Goal: Book appointment/travel/reservation

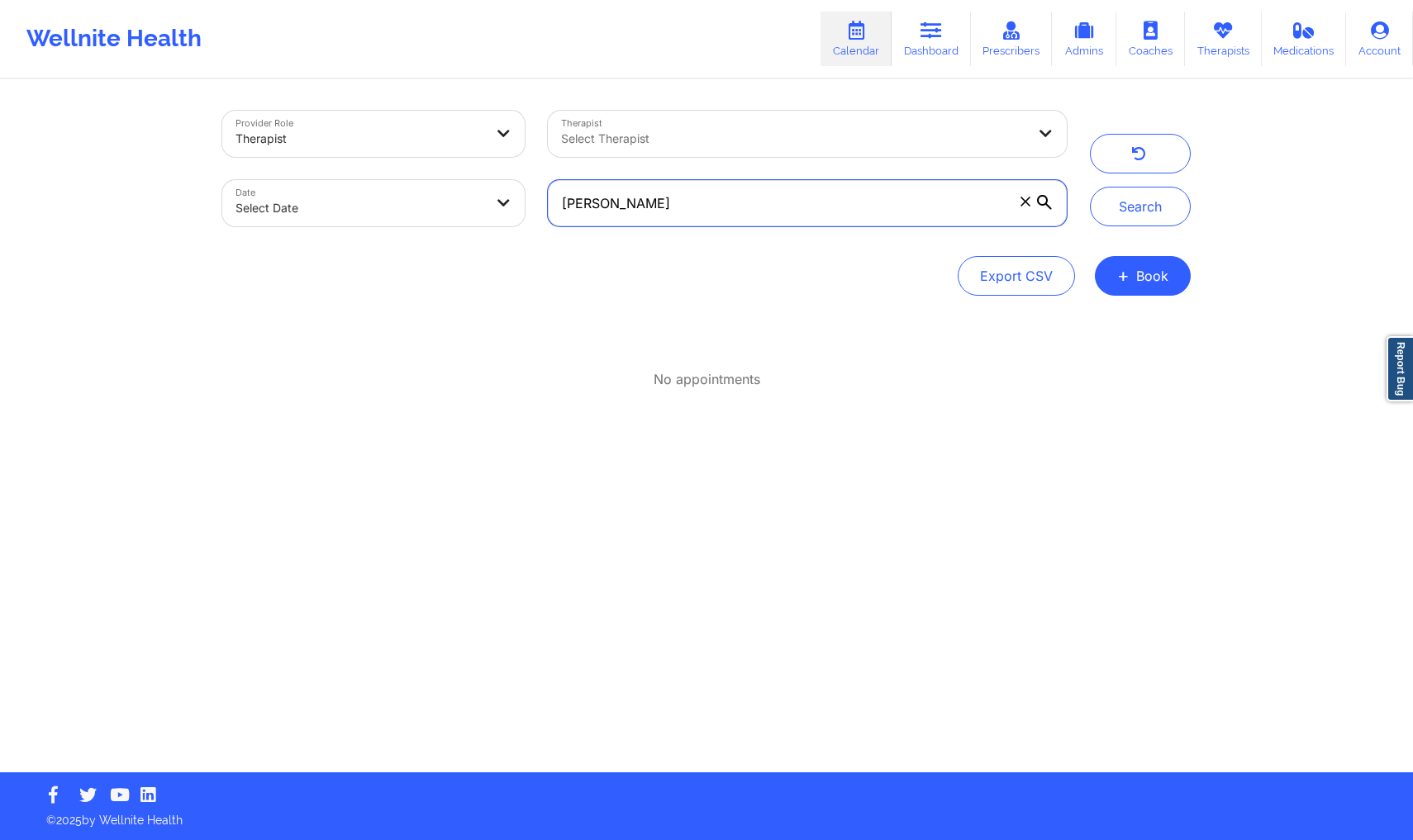
drag, startPoint x: 833, startPoint y: 214, endPoint x: 510, endPoint y: 212, distance: 323.0
click at [510, 212] on div "Provider Role Therapist Therapist Select Therapist Date Select Date [PERSON_NAM…" at bounding box center [645, 169] width 868 height 139
drag, startPoint x: 676, startPoint y: 197, endPoint x: 544, endPoint y: 187, distance: 132.4
click at [544, 187] on div "[PERSON_NAME]" at bounding box center [807, 203] width 542 height 69
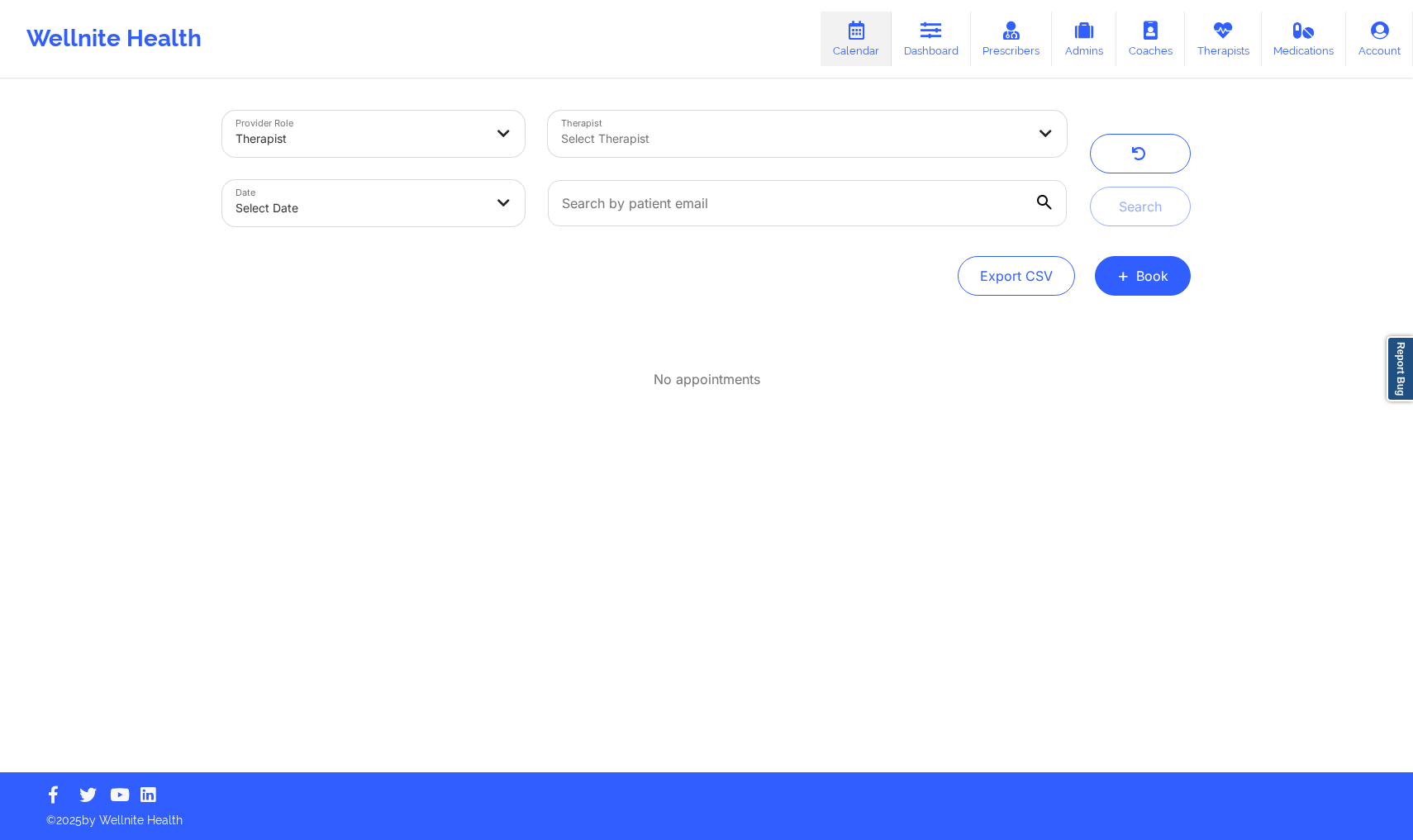
click at [576, 471] on div "Provider Role Therapist Therapist Select Therapist Date Select Date Search Expo…" at bounding box center [706, 427] width 991 height 692
click at [1150, 264] on button "+ Book" at bounding box center [1143, 276] width 96 height 39
click at [1107, 315] on button "Therapy Session" at bounding box center [1115, 327] width 126 height 27
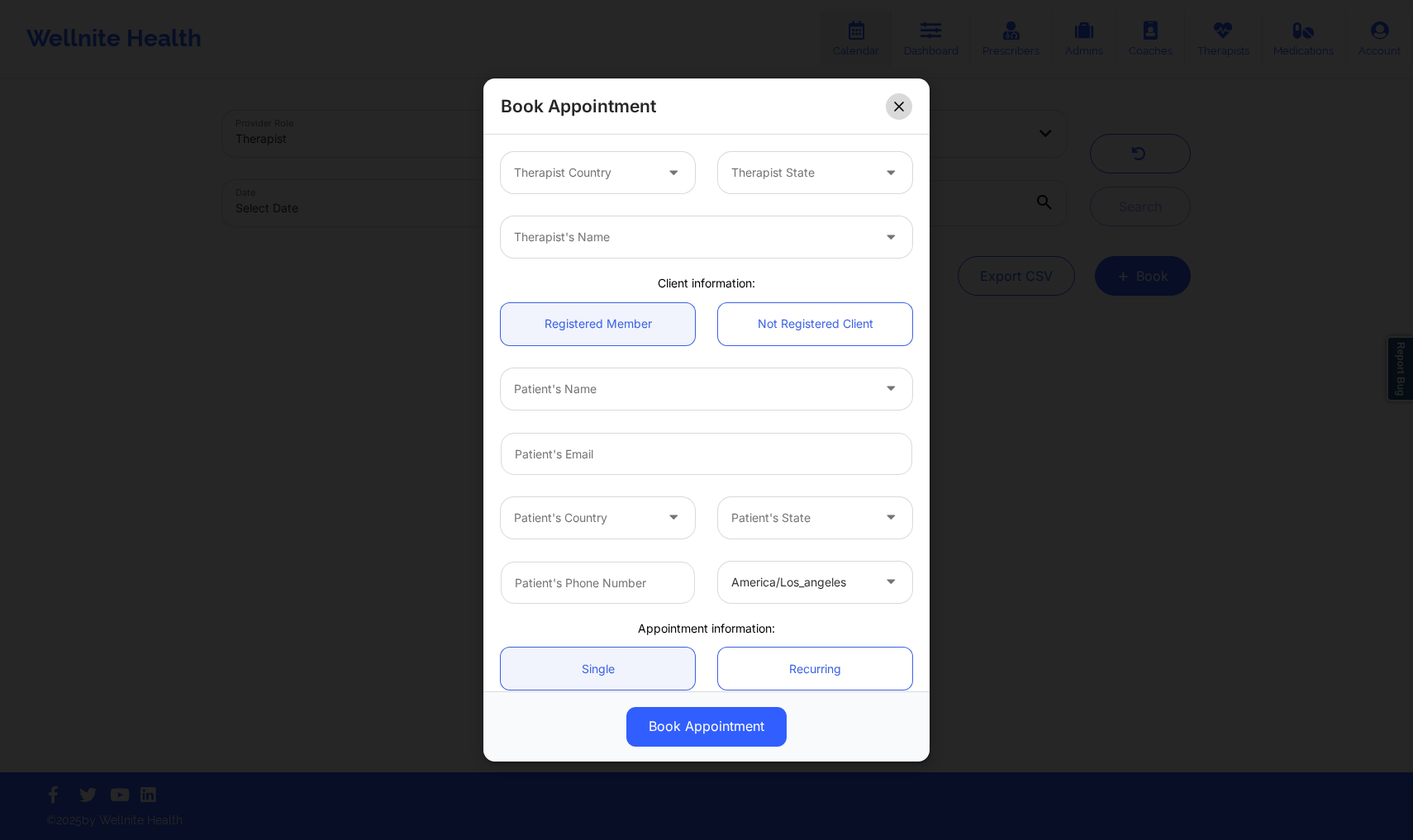
click at [901, 111] on icon at bounding box center [898, 106] width 10 height 10
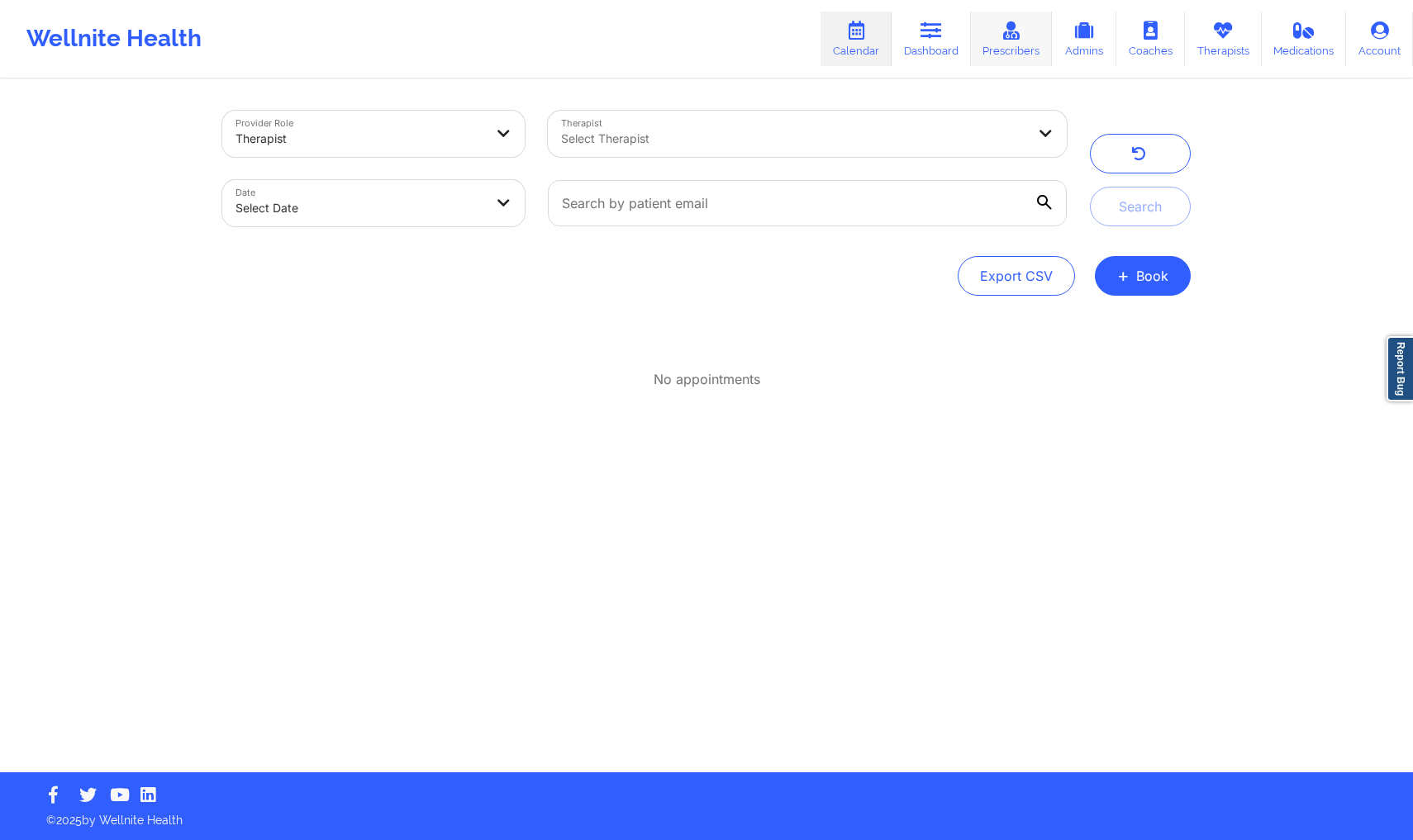
click at [1002, 54] on link "Prescribers" at bounding box center [1012, 39] width 82 height 54
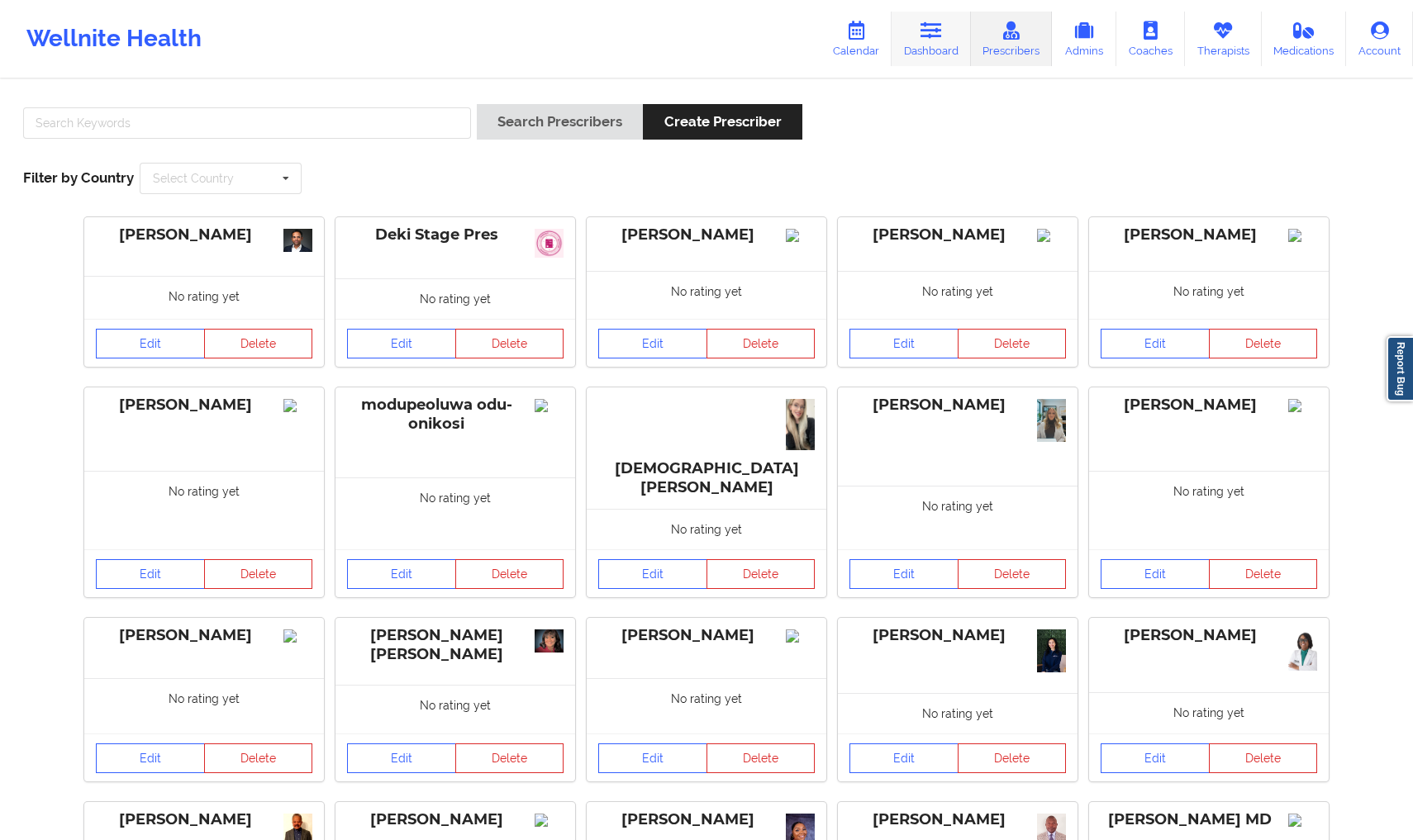
click at [927, 55] on link "Dashboard" at bounding box center [931, 39] width 79 height 54
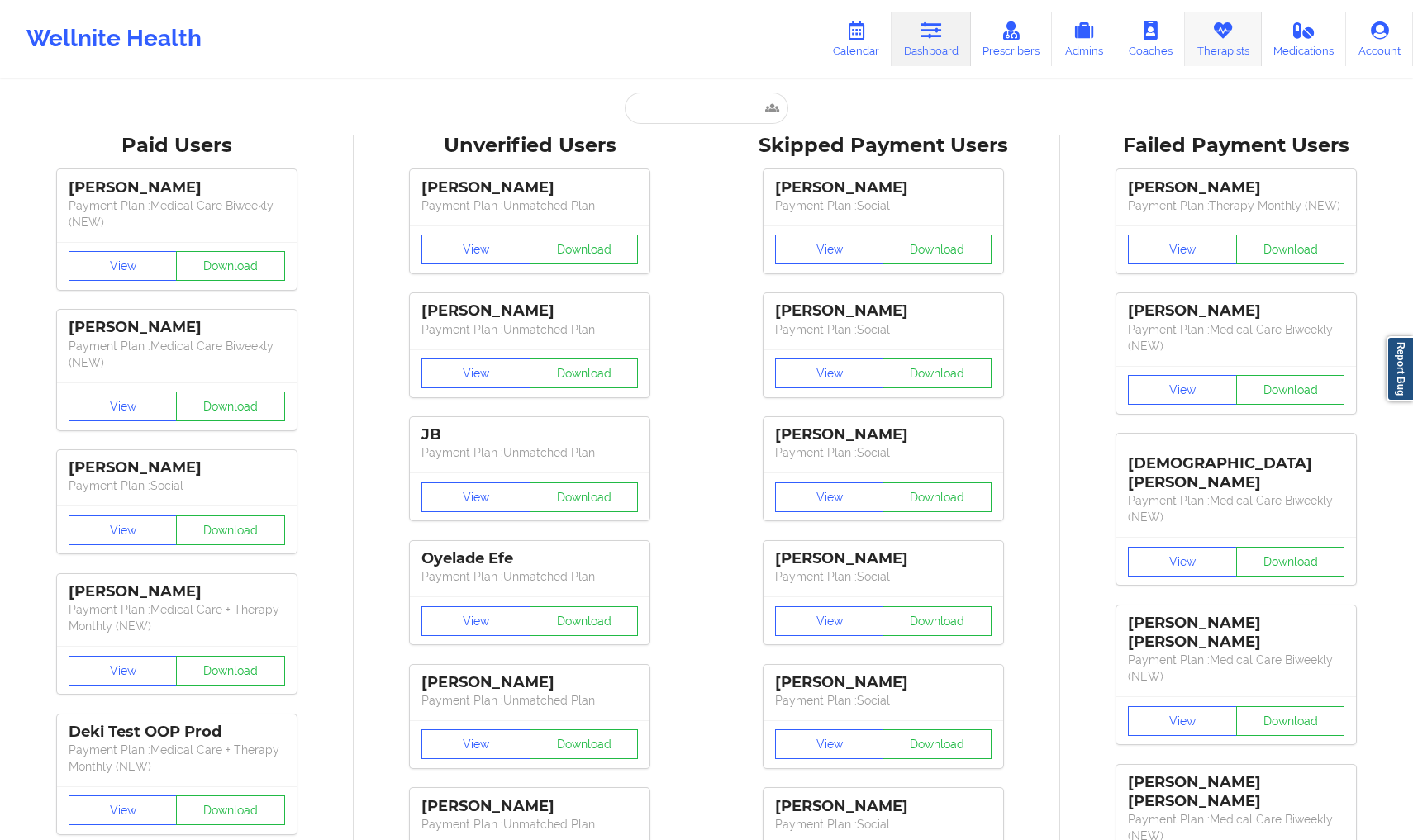
click at [1210, 40] on link "Therapists" at bounding box center [1223, 39] width 77 height 54
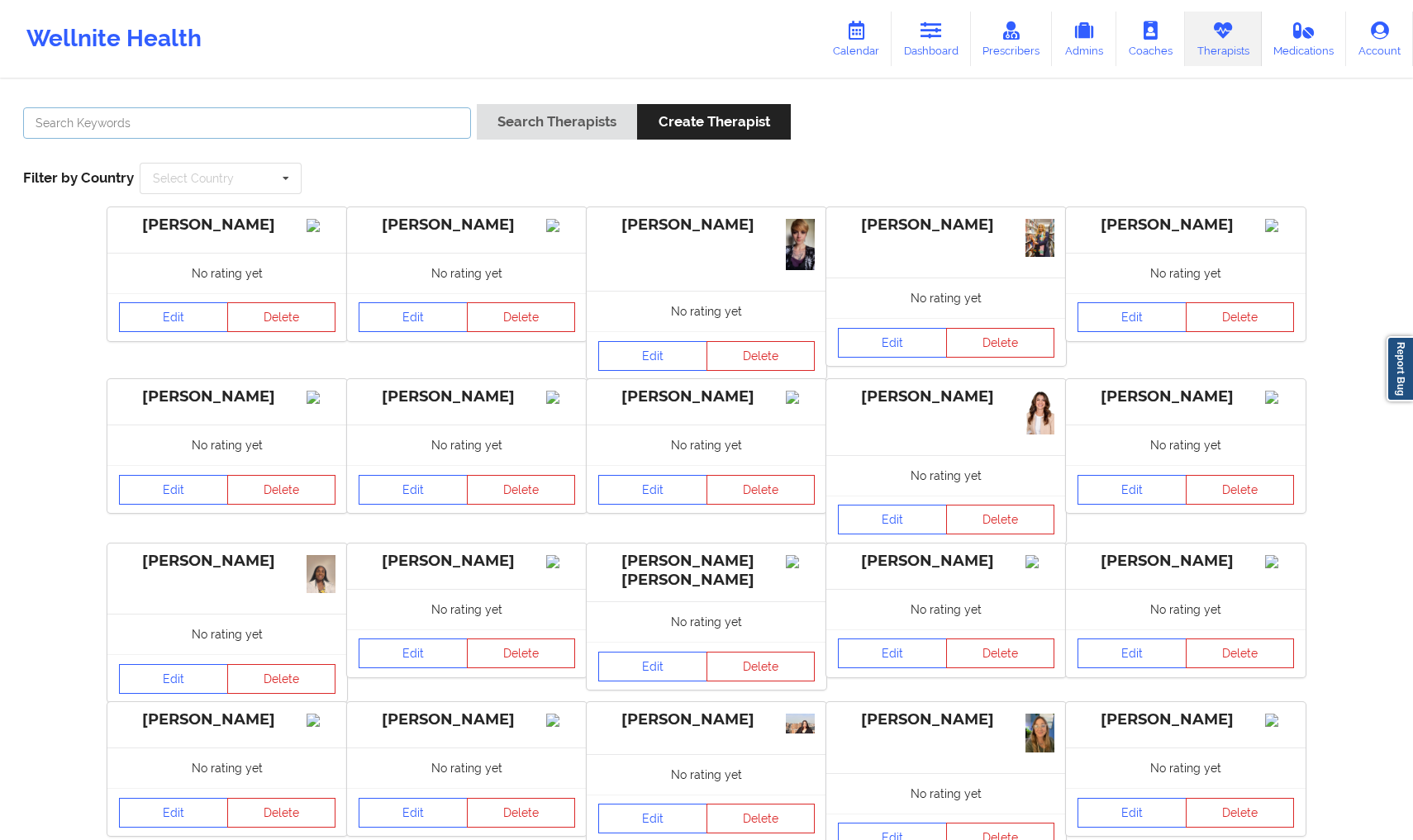
click at [184, 125] on input "text" at bounding box center [247, 123] width 448 height 32
type input "anais"
click at [524, 126] on button "Search Therapists" at bounding box center [557, 122] width 161 height 35
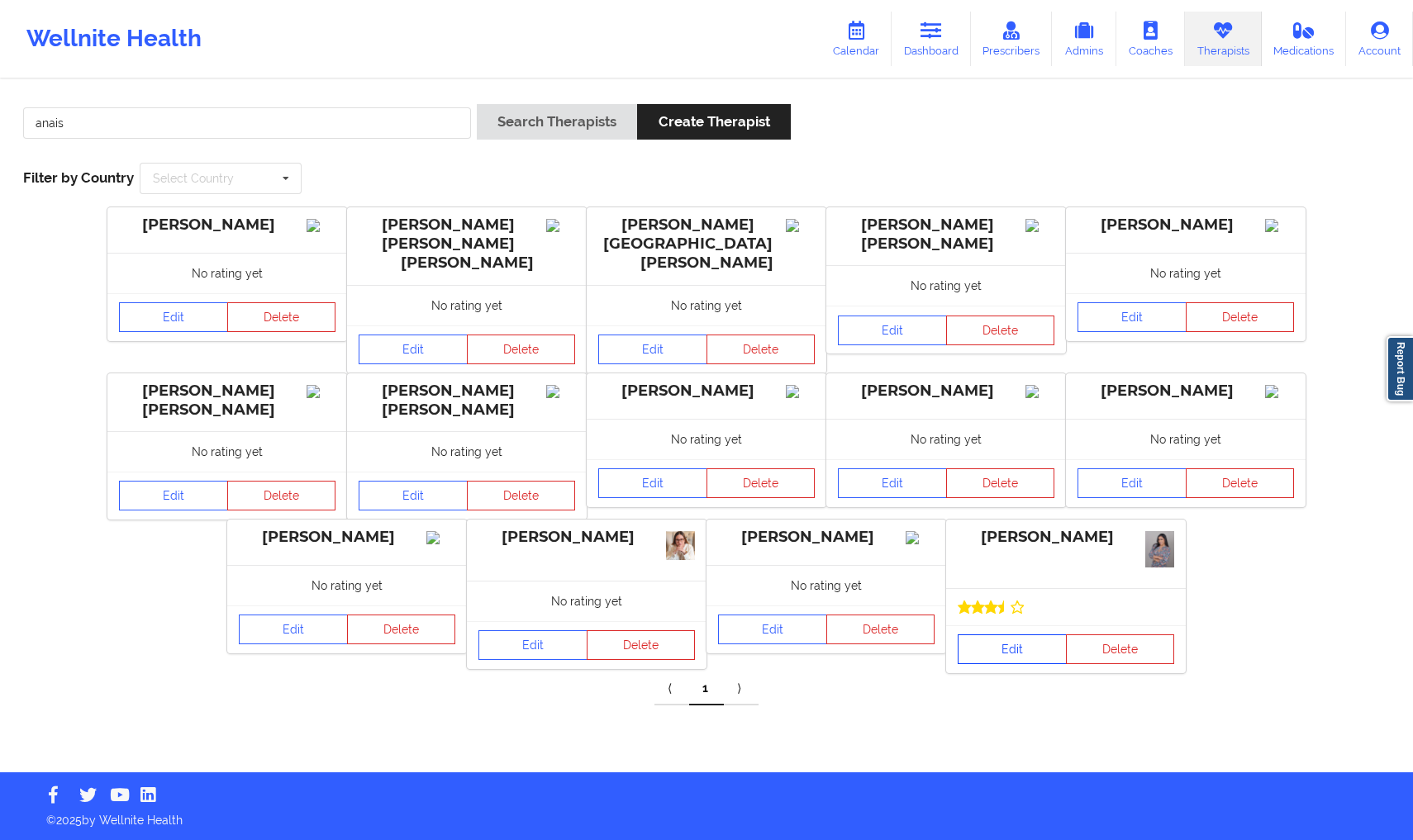
click at [1030, 639] on link "Edit" at bounding box center [1013, 650] width 109 height 30
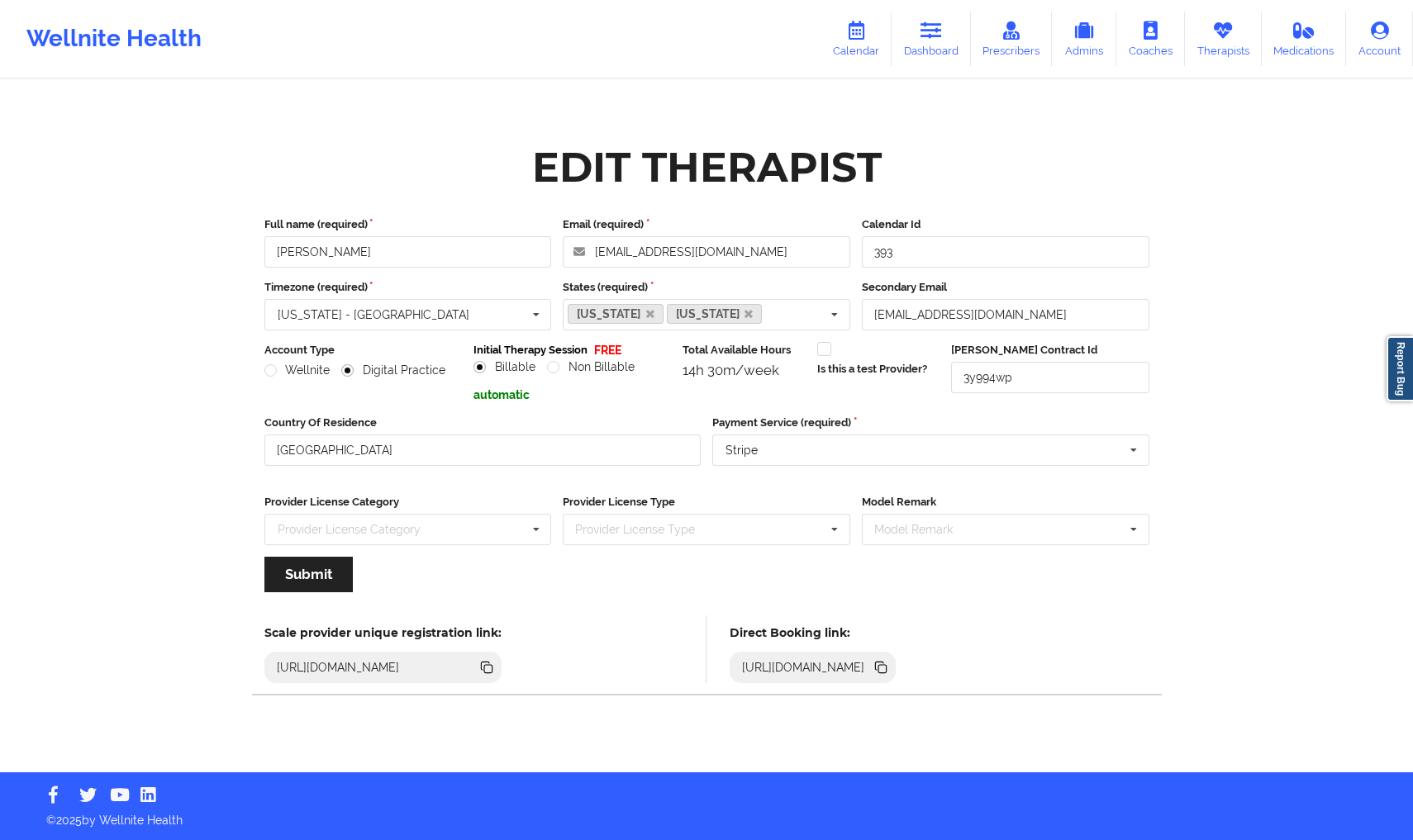
click at [883, 664] on icon at bounding box center [878, 666] width 8 height 8
click at [863, 55] on link "Calendar" at bounding box center [855, 39] width 71 height 54
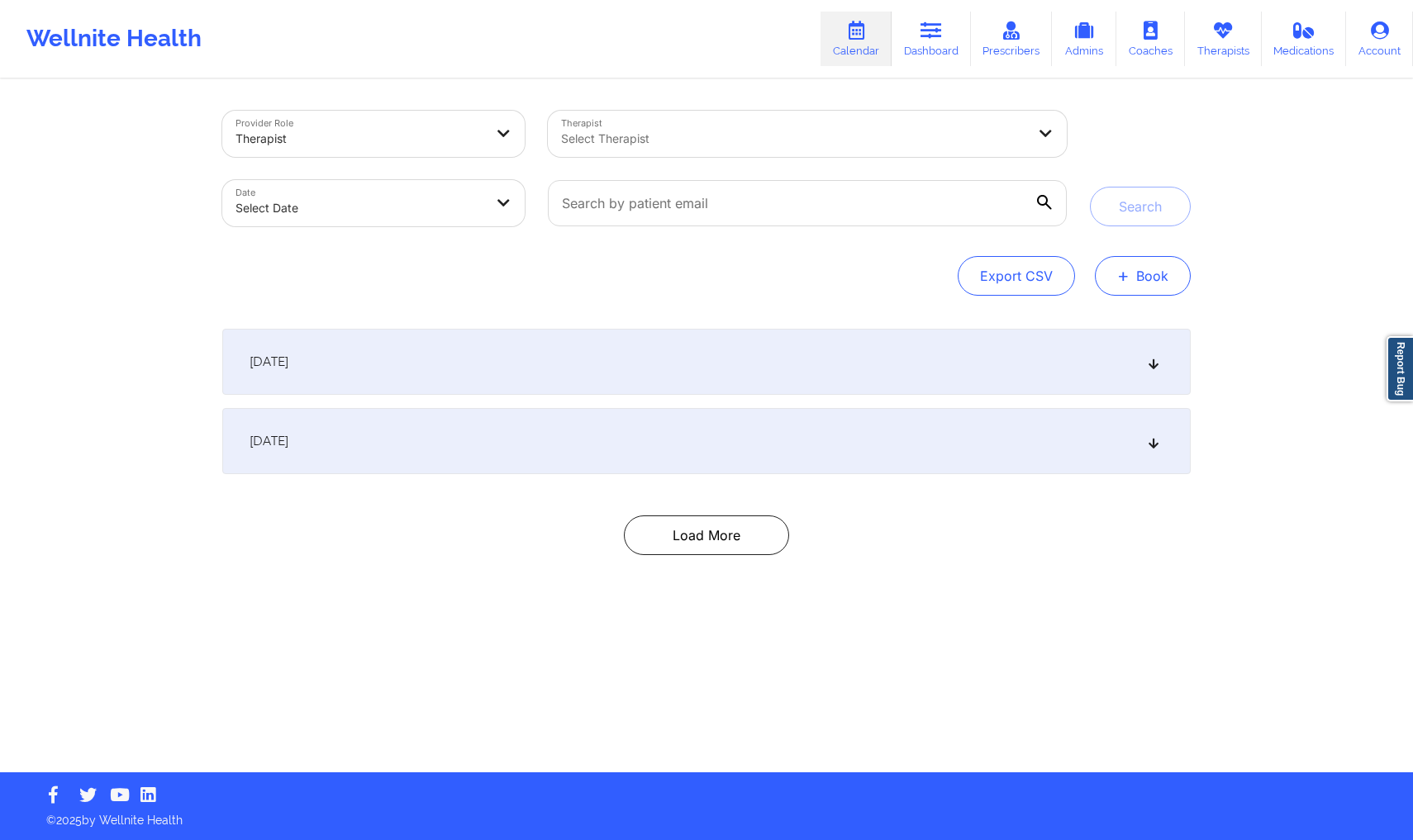
click at [1145, 286] on button "+ Book" at bounding box center [1143, 276] width 96 height 39
click at [1100, 322] on button "Therapy Session" at bounding box center [1115, 327] width 126 height 27
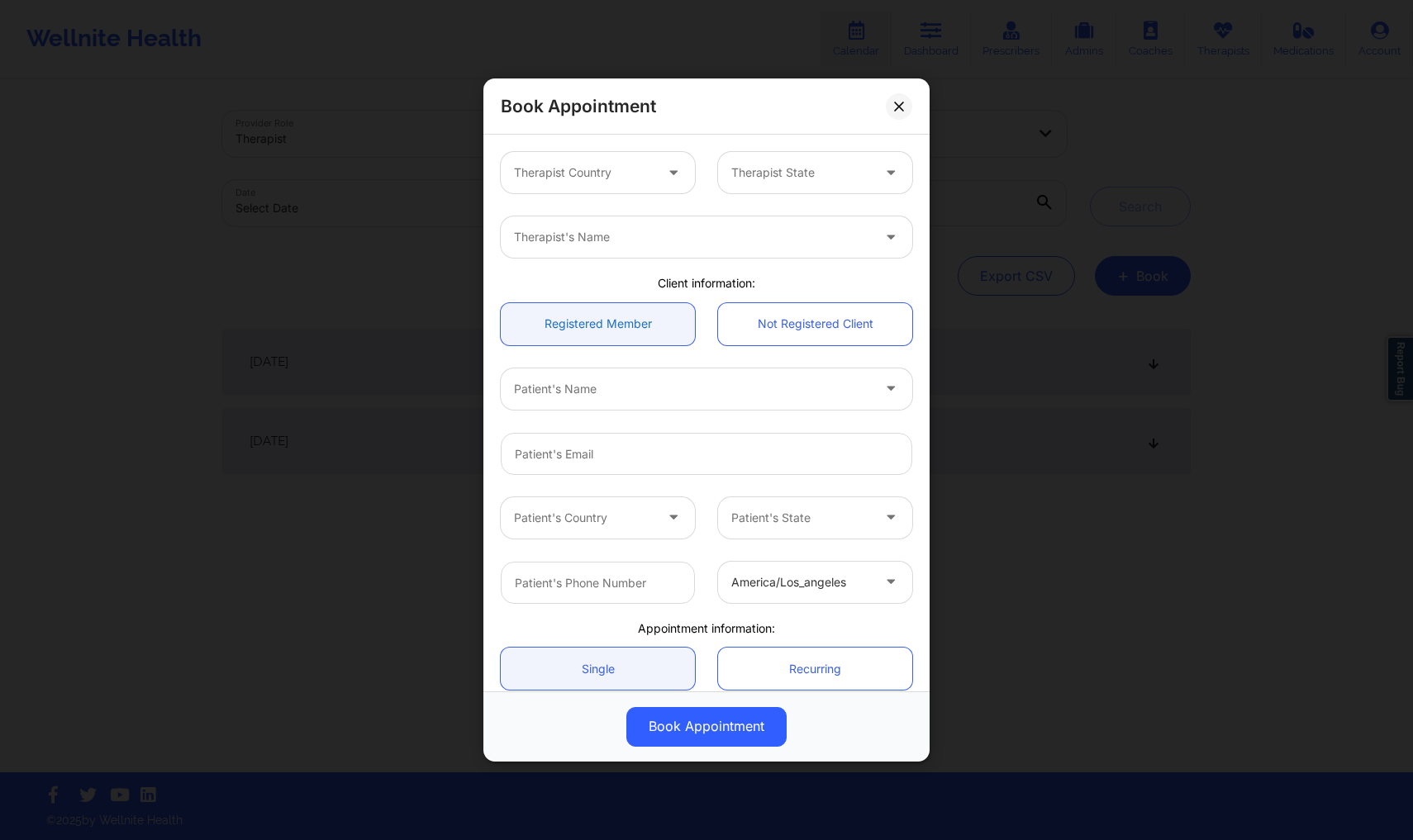
click at [602, 328] on link "Registered Member" at bounding box center [597, 324] width 194 height 42
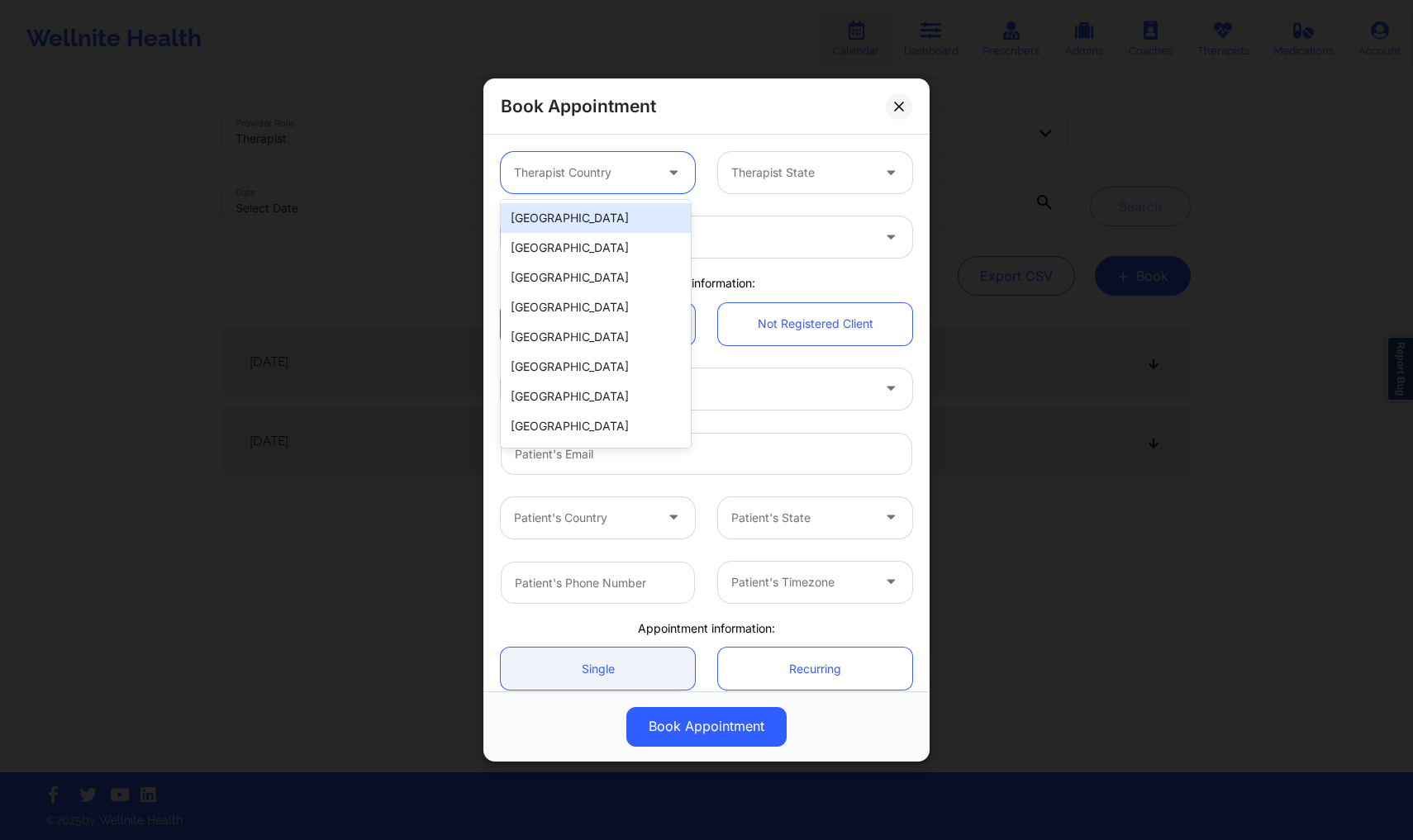
click at [617, 164] on div at bounding box center [583, 172] width 140 height 20
click at [780, 657] on link "Recurring" at bounding box center [815, 669] width 194 height 42
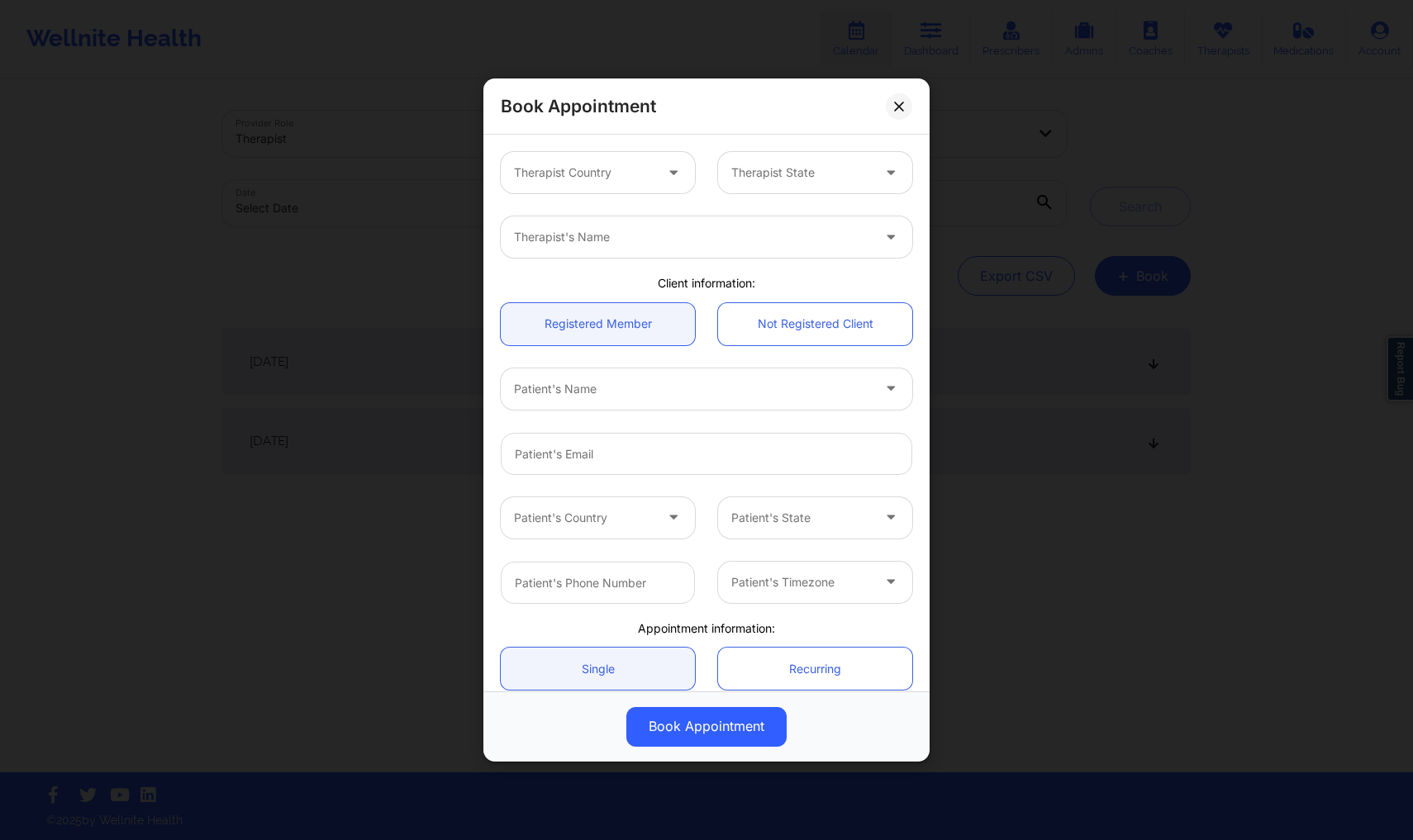
click at [632, 645] on div "Single Recurring" at bounding box center [706, 669] width 435 height 65
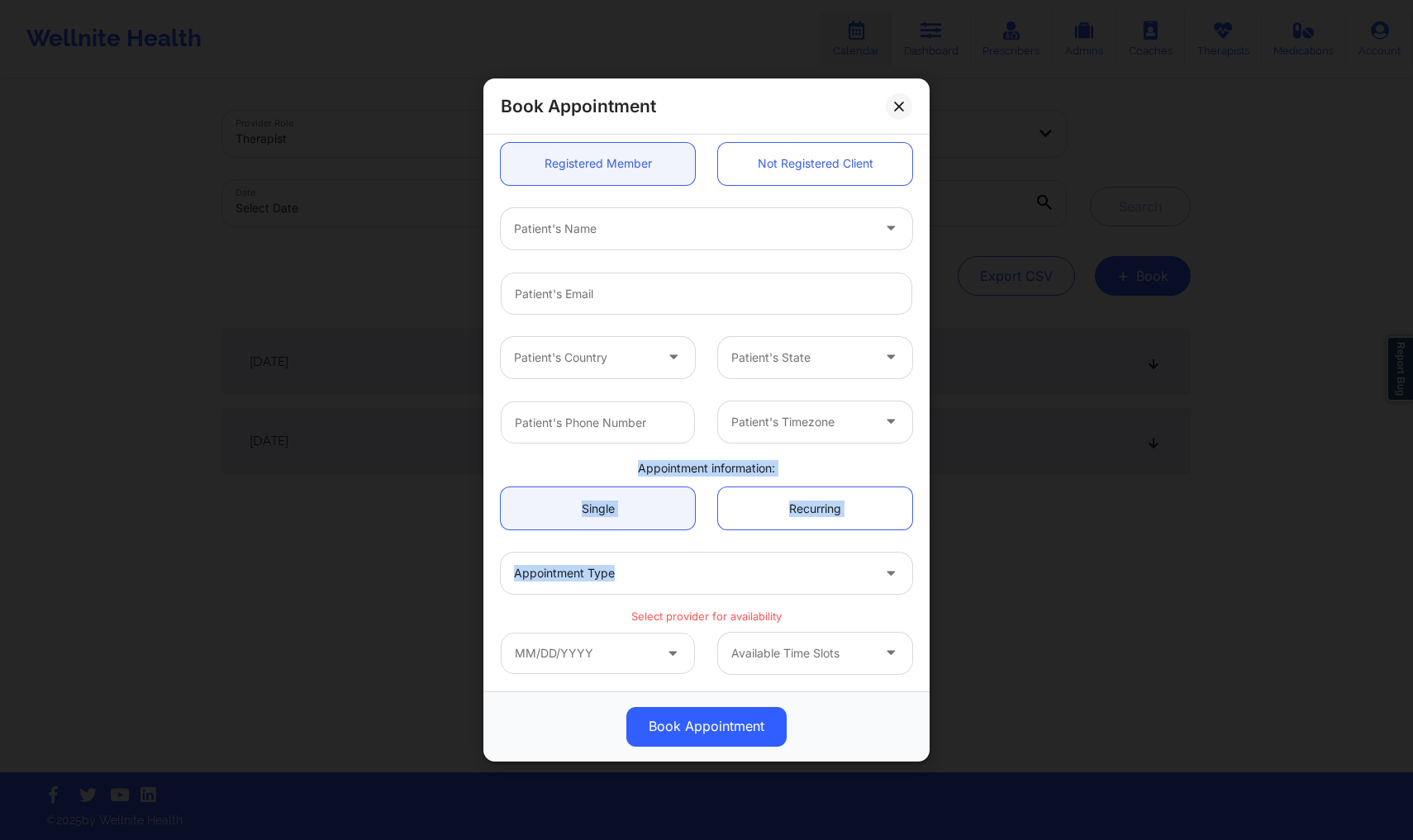
drag, startPoint x: 762, startPoint y: 542, endPoint x: 722, endPoint y: 434, distance: 115.2
click at [722, 434] on div "Therapist Country Therapist State Therapist's Name Client information: Register…" at bounding box center [706, 333] width 435 height 706
click at [745, 480] on div "Single Recurring" at bounding box center [706, 508] width 435 height 65
click at [748, 496] on link "Recurring" at bounding box center [815, 508] width 194 height 42
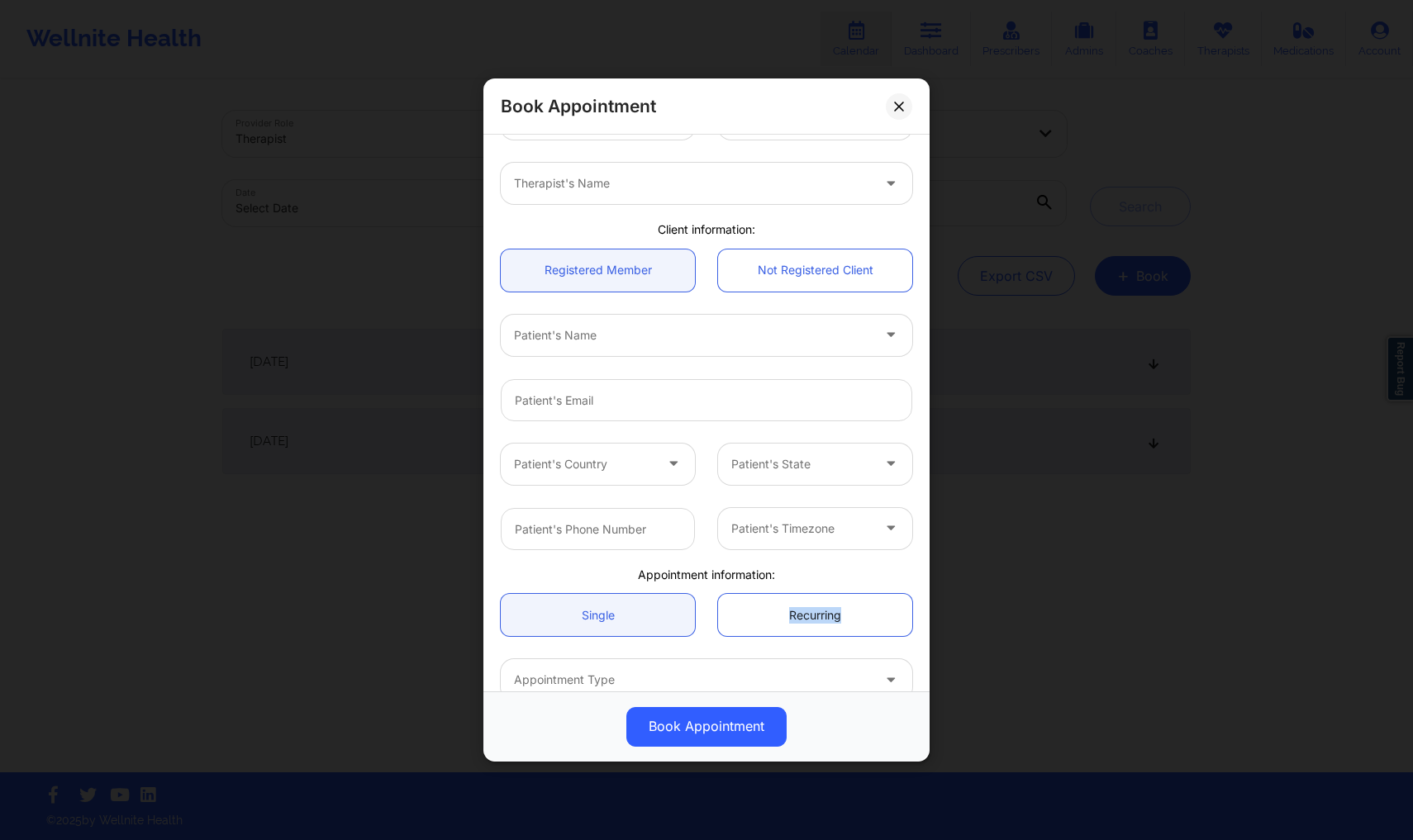
scroll to position [0, 0]
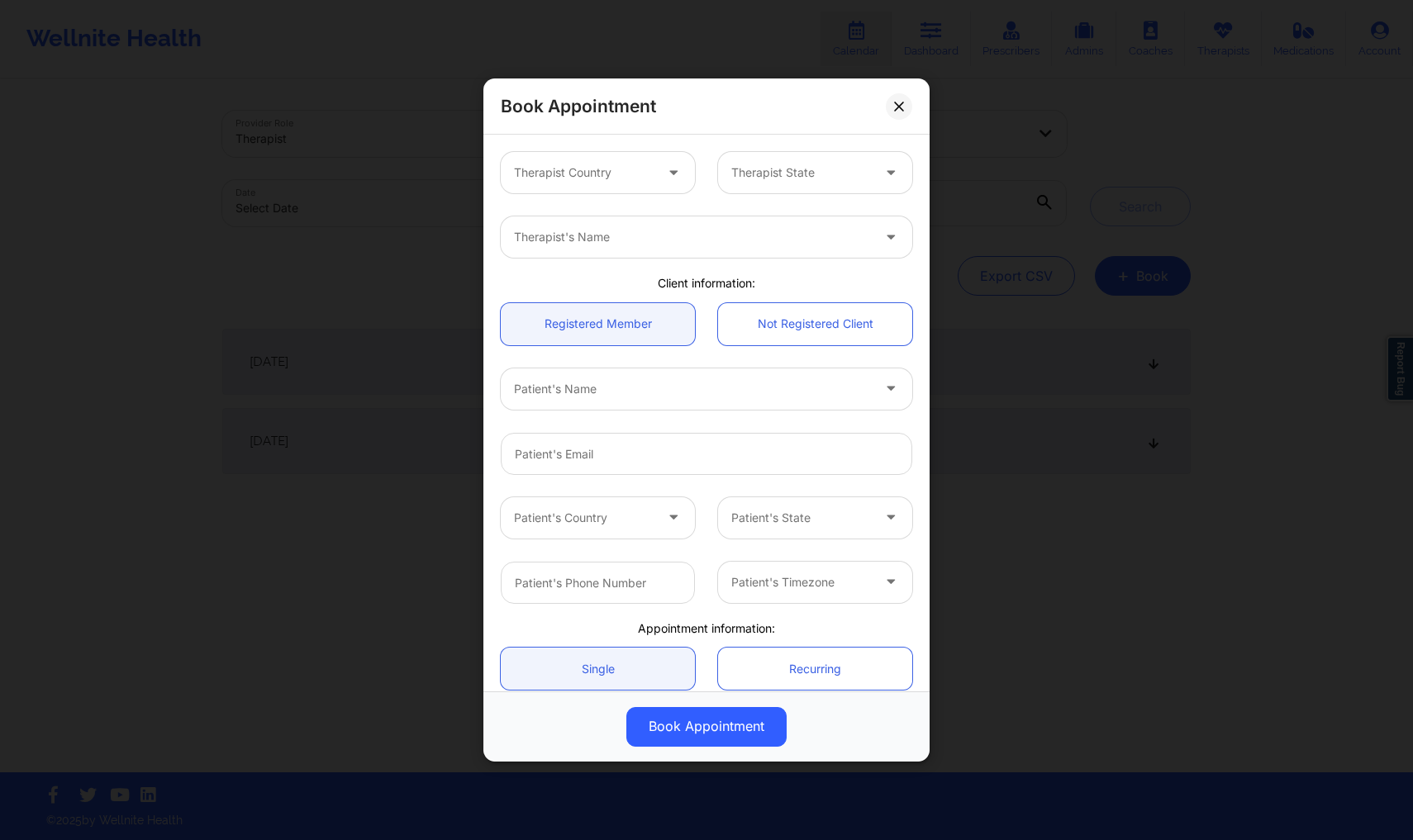
click at [621, 202] on div "Therapist Country Therapist State" at bounding box center [706, 172] width 435 height 64
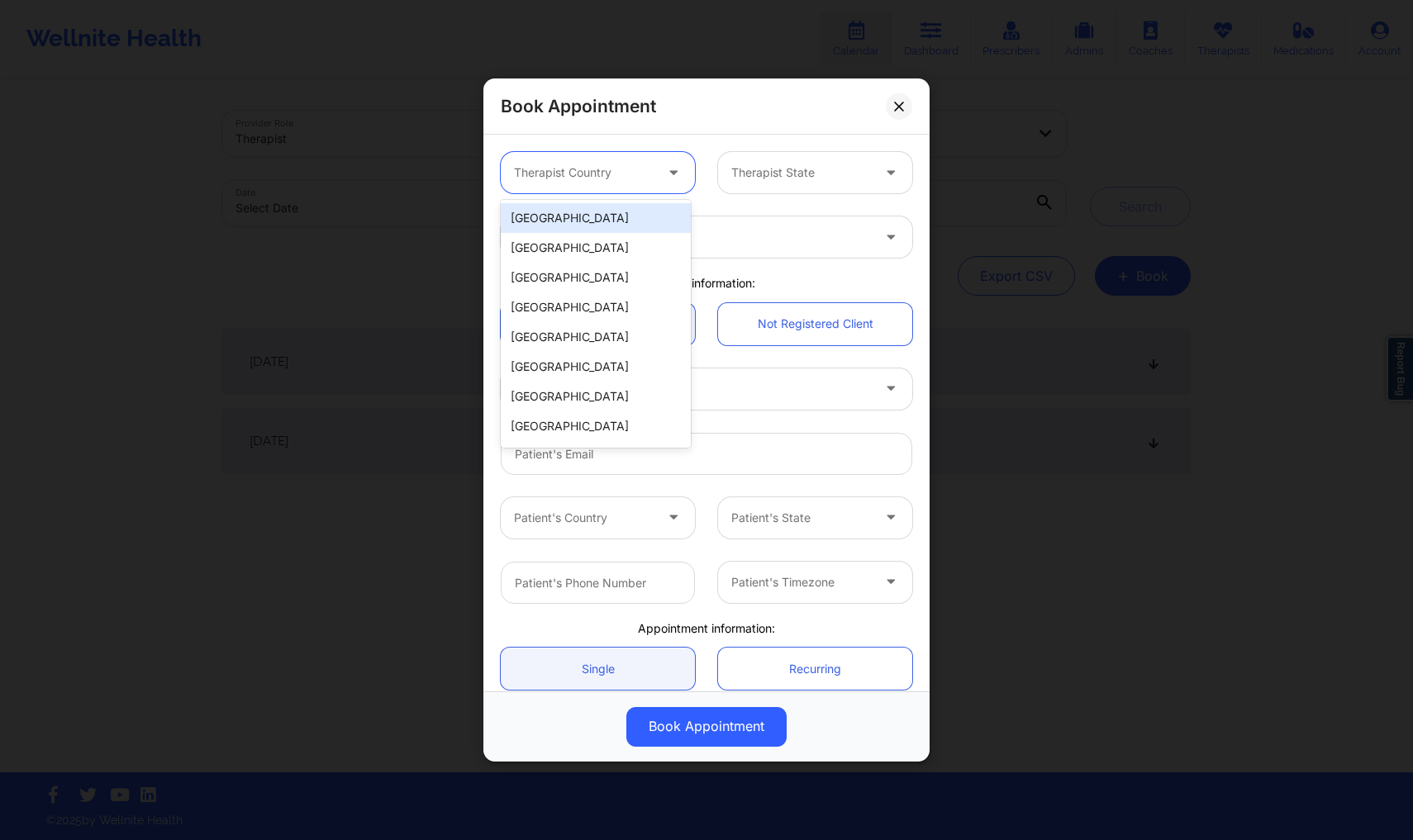
click at [621, 167] on div at bounding box center [583, 172] width 140 height 20
click at [595, 212] on div "[GEOGRAPHIC_DATA]" at bounding box center [595, 218] width 190 height 30
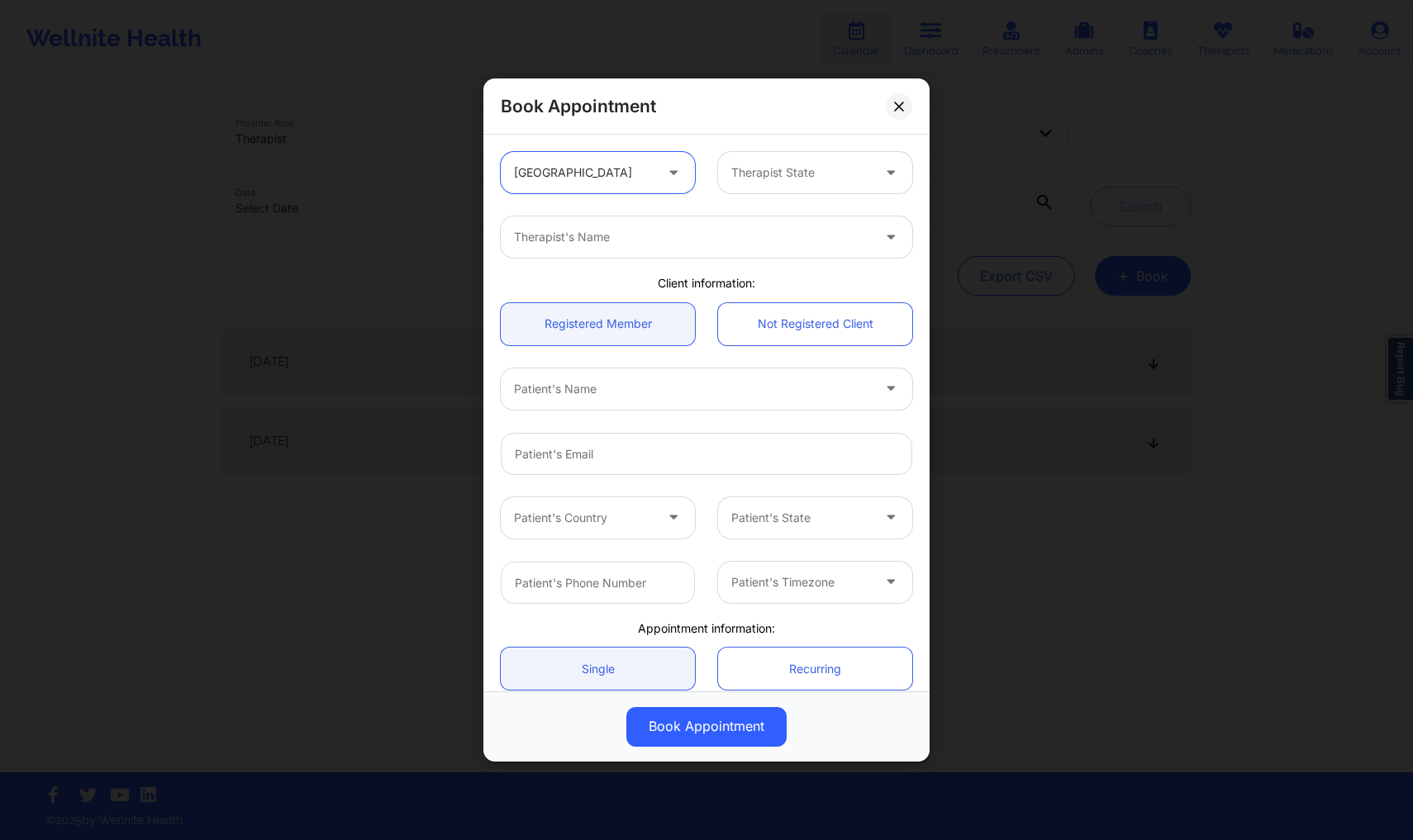
click at [823, 186] on div "Therapist State" at bounding box center [796, 172] width 155 height 41
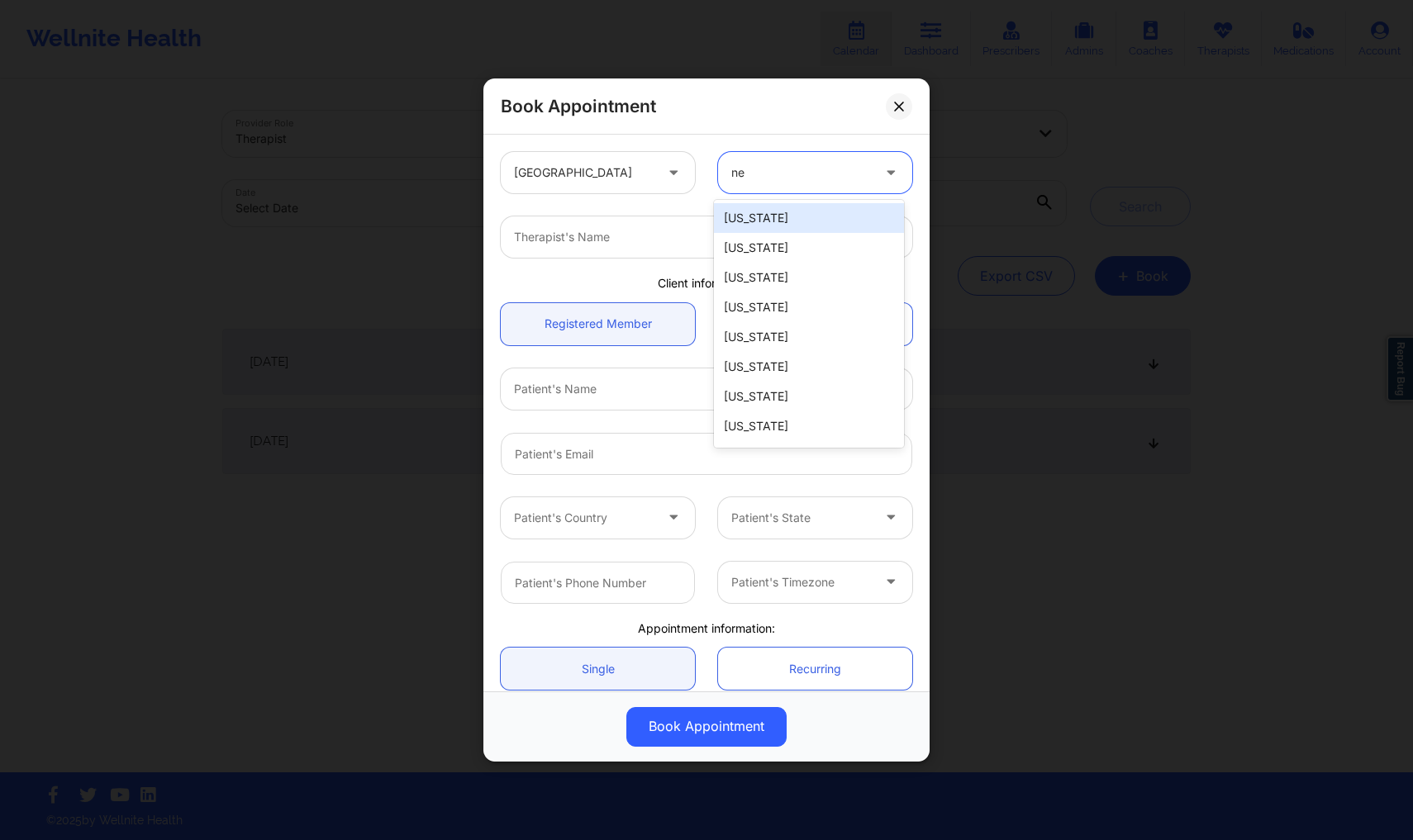
type input "new"
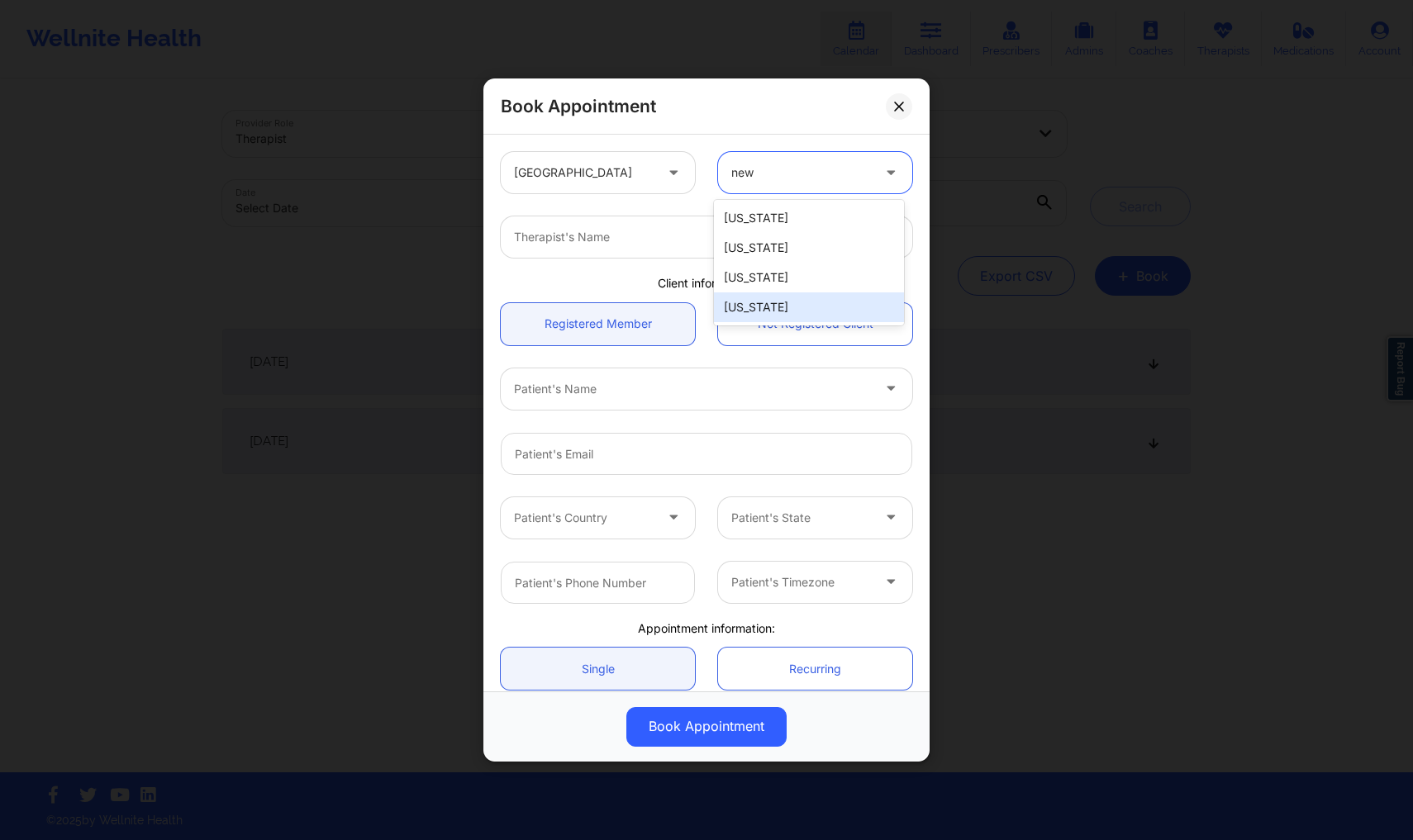
click at [797, 300] on div "[US_STATE]" at bounding box center [809, 307] width 190 height 30
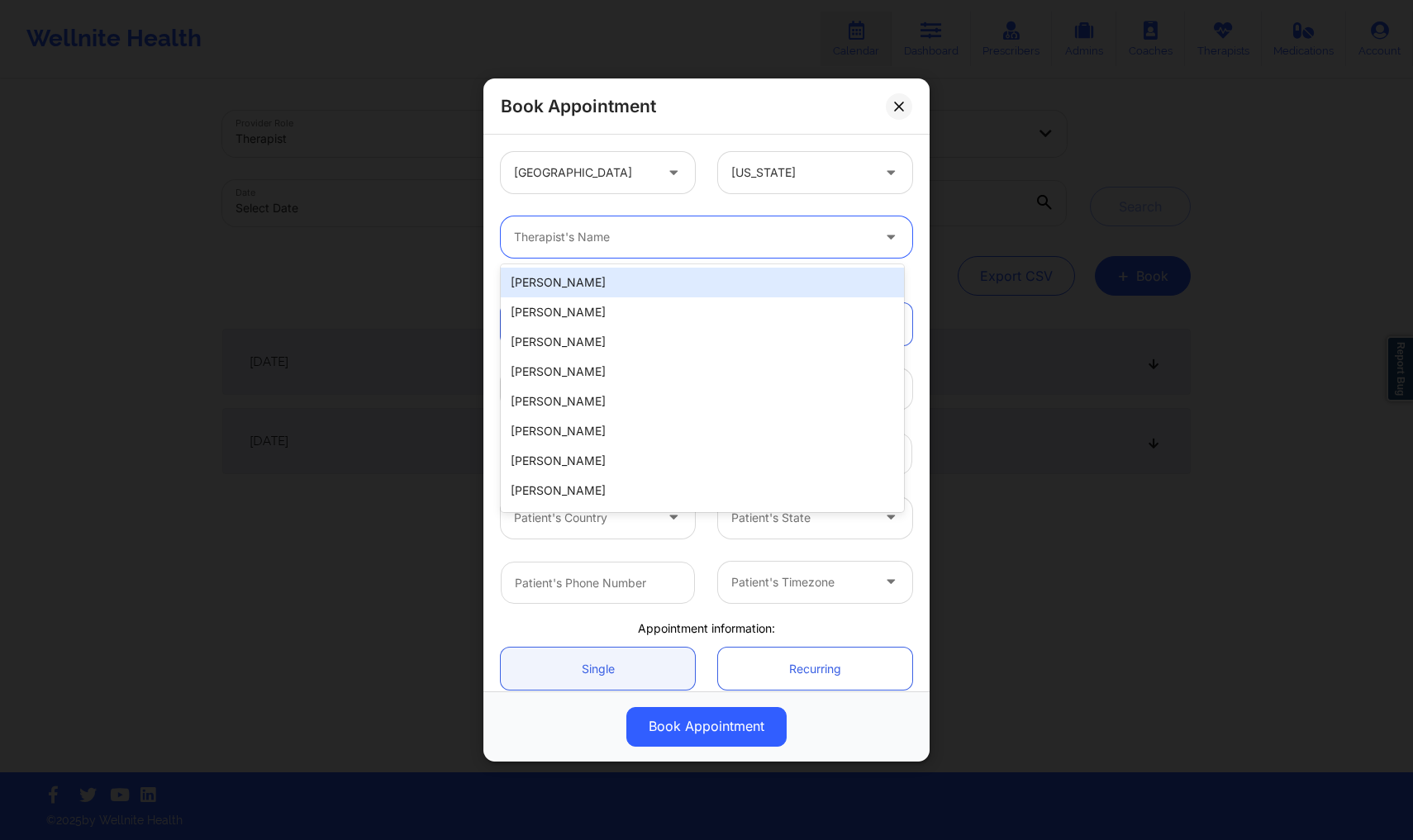
click at [734, 245] on div at bounding box center [692, 237] width 357 height 20
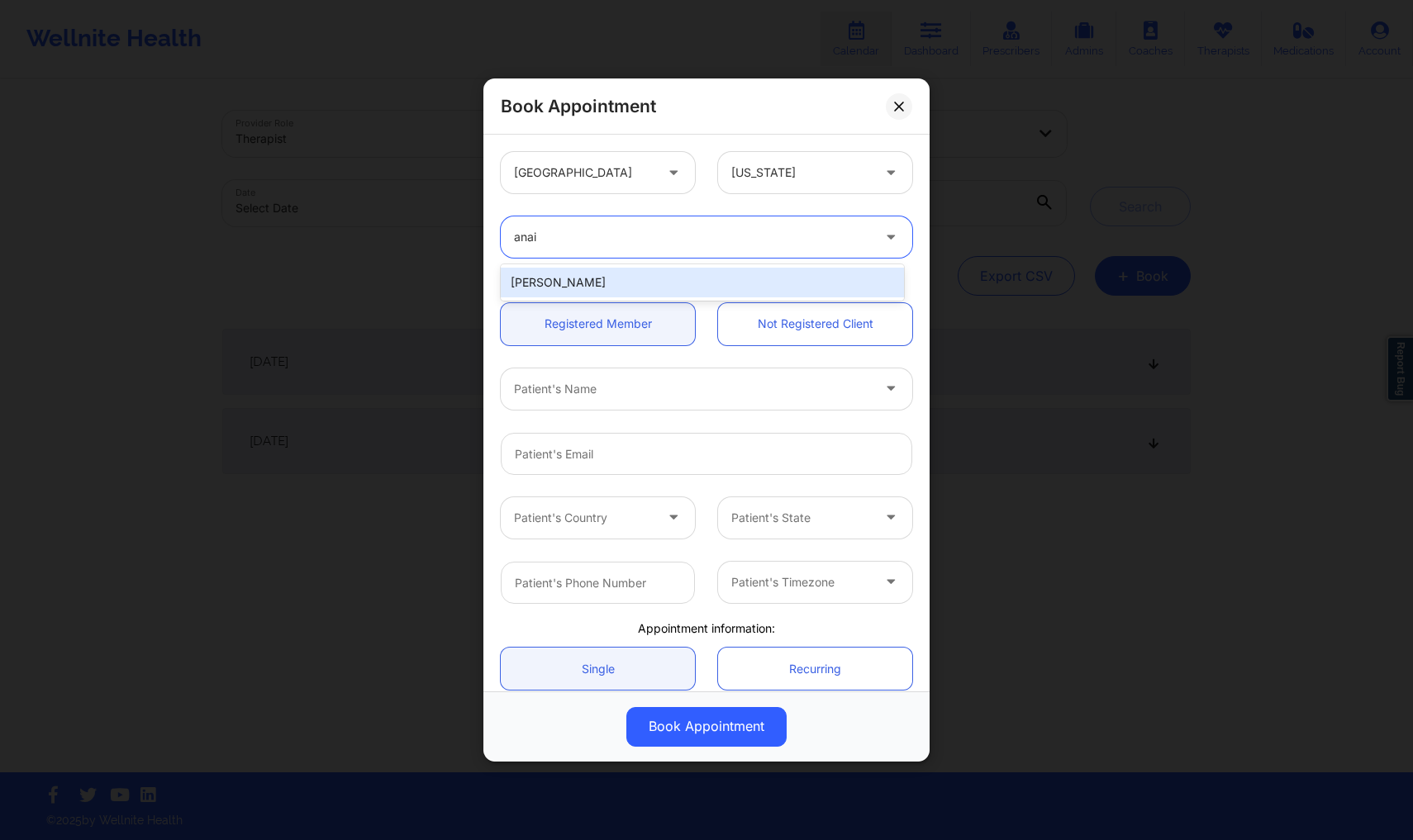
type input "anais"
click at [707, 272] on div "[PERSON_NAME]" at bounding box center [702, 283] width 403 height 30
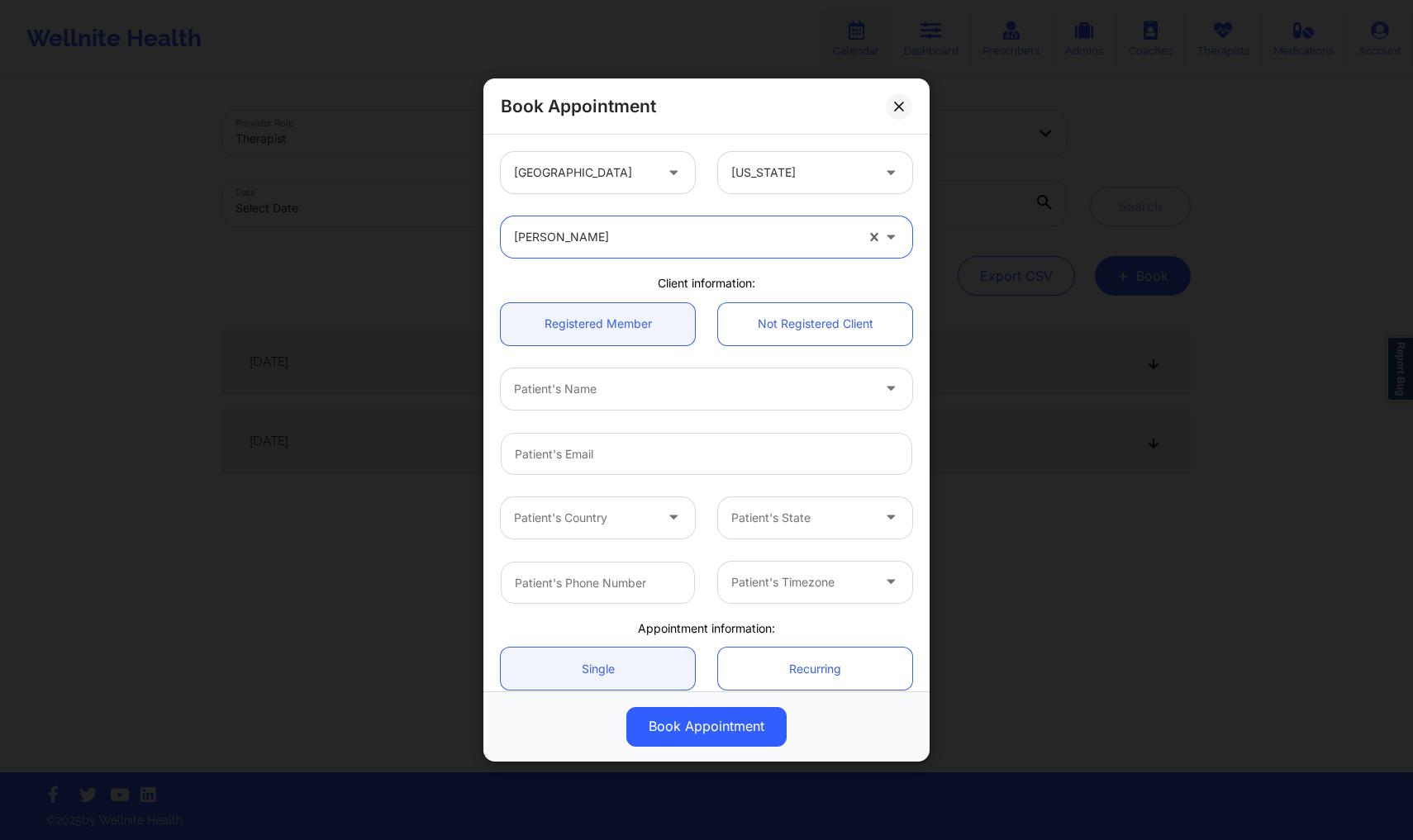
scroll to position [61, 0]
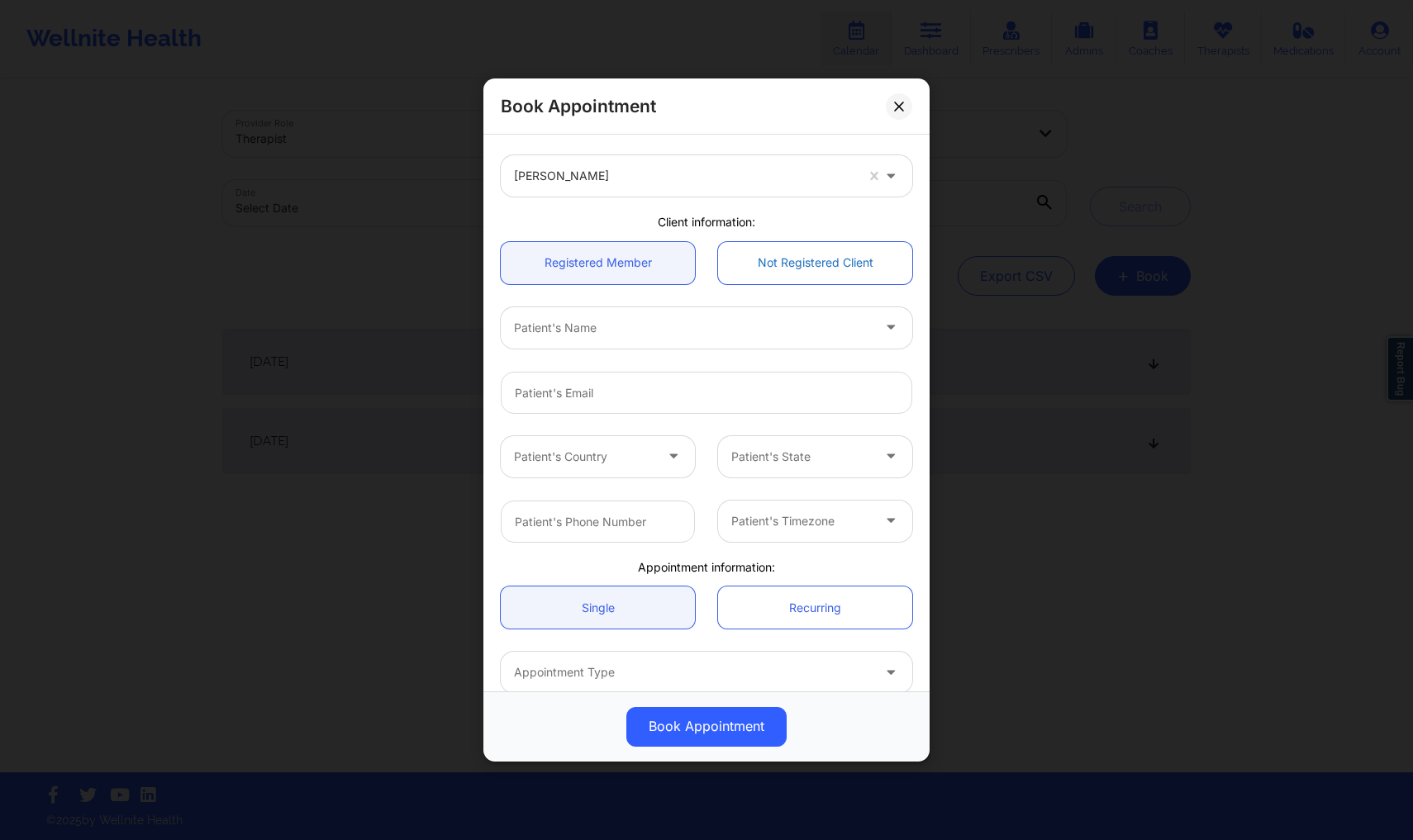
click at [780, 256] on link "Not Registered Client" at bounding box center [815, 263] width 194 height 42
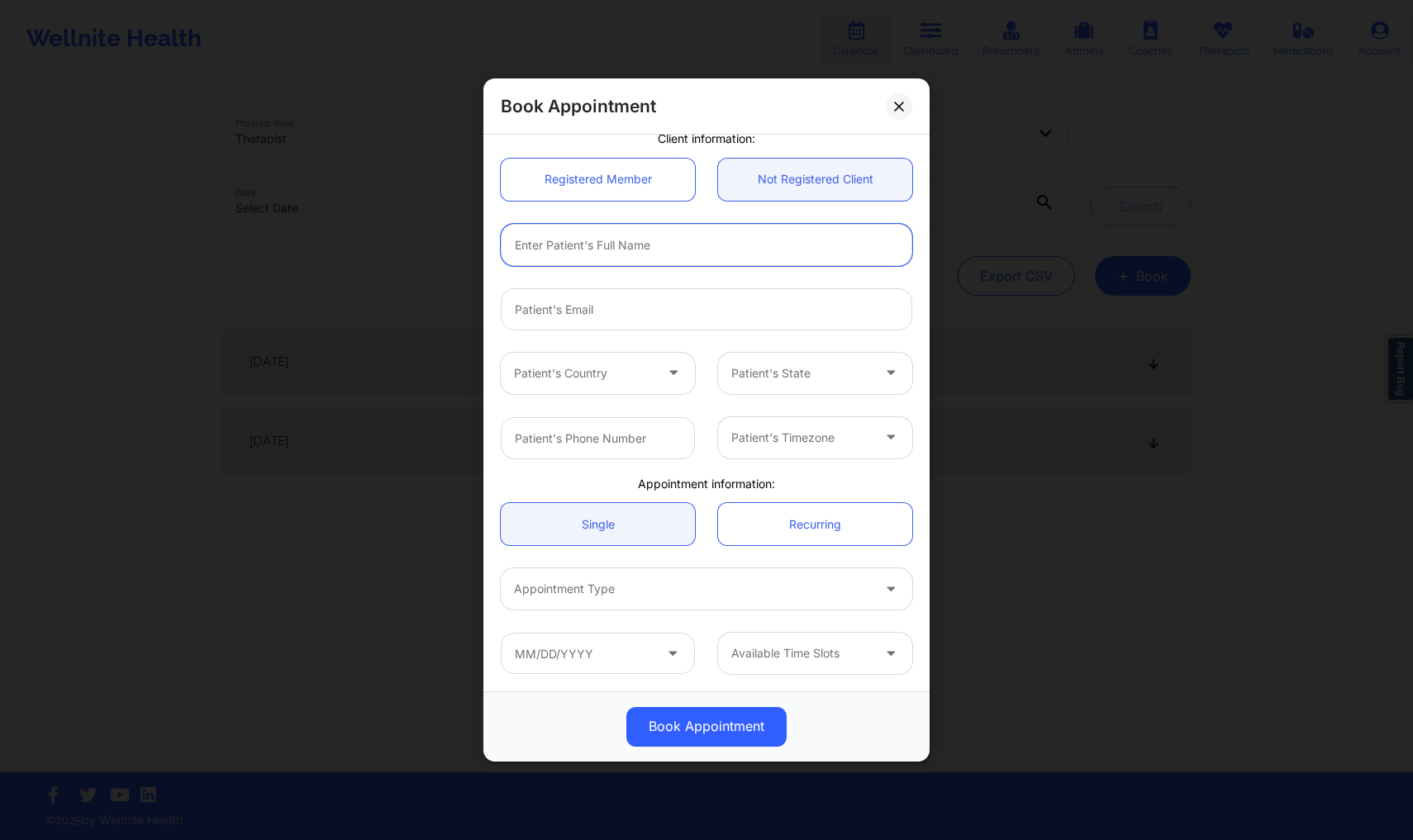
click at [699, 245] on input "text" at bounding box center [706, 245] width 412 height 42
type input "[PERSON_NAME]"
click at [640, 303] on input "email" at bounding box center [706, 309] width 412 height 42
type input "[EMAIL_ADDRESS][DOMAIN_NAME]"
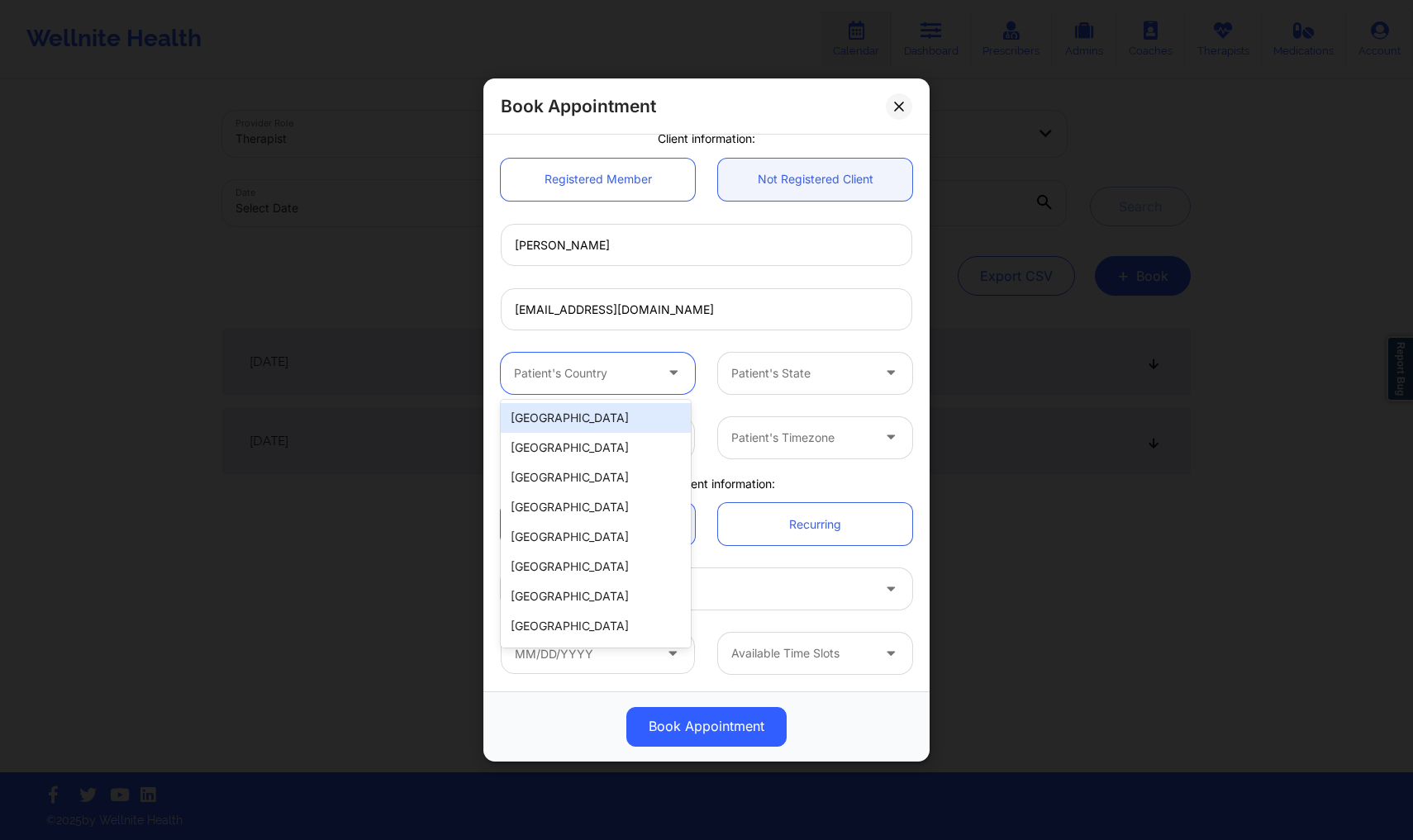
click at [617, 359] on div "Patient's Country" at bounding box center [578, 373] width 155 height 41
click at [616, 418] on div "[GEOGRAPHIC_DATA]" at bounding box center [595, 418] width 190 height 30
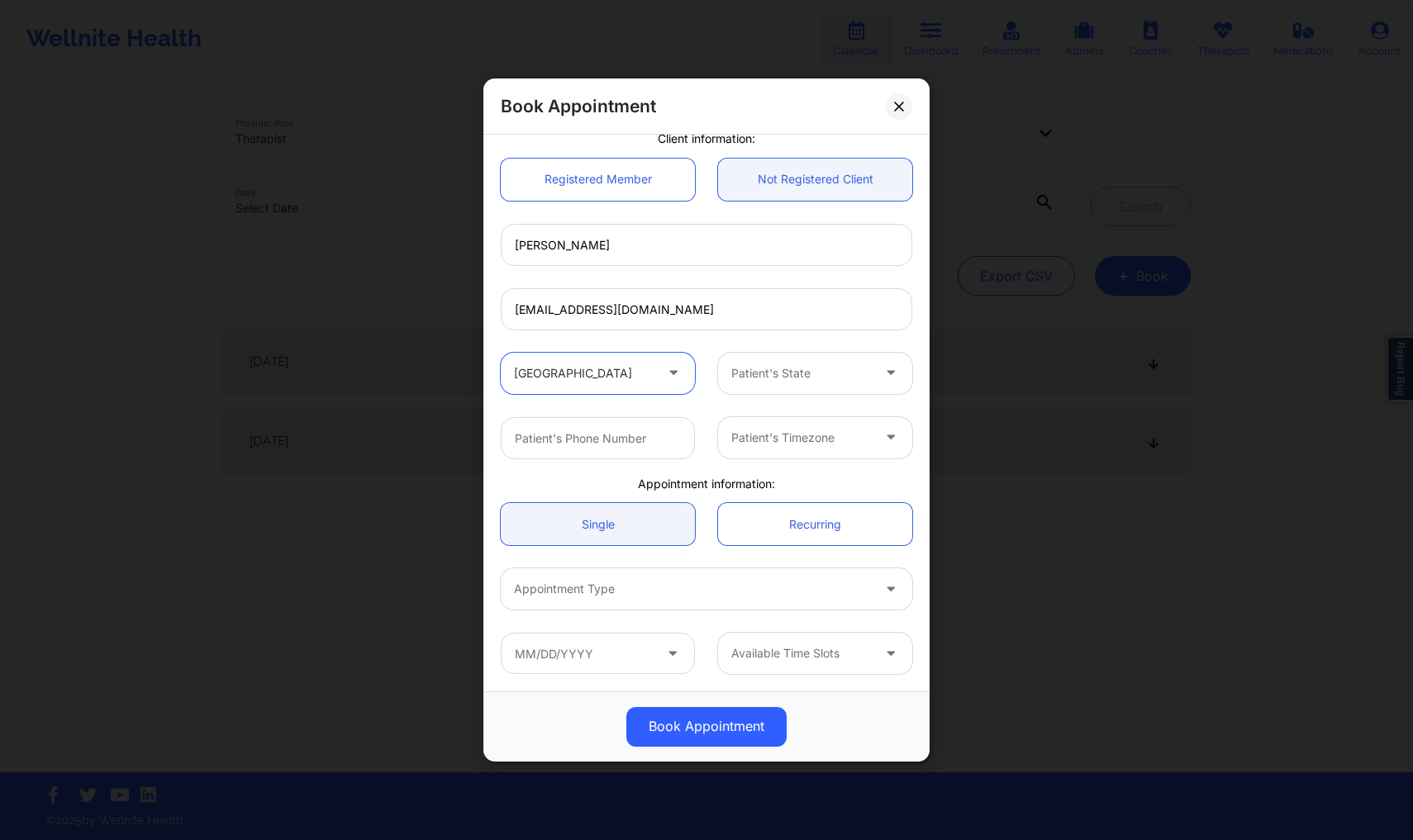
click at [740, 388] on div "Patient's State" at bounding box center [796, 373] width 155 height 41
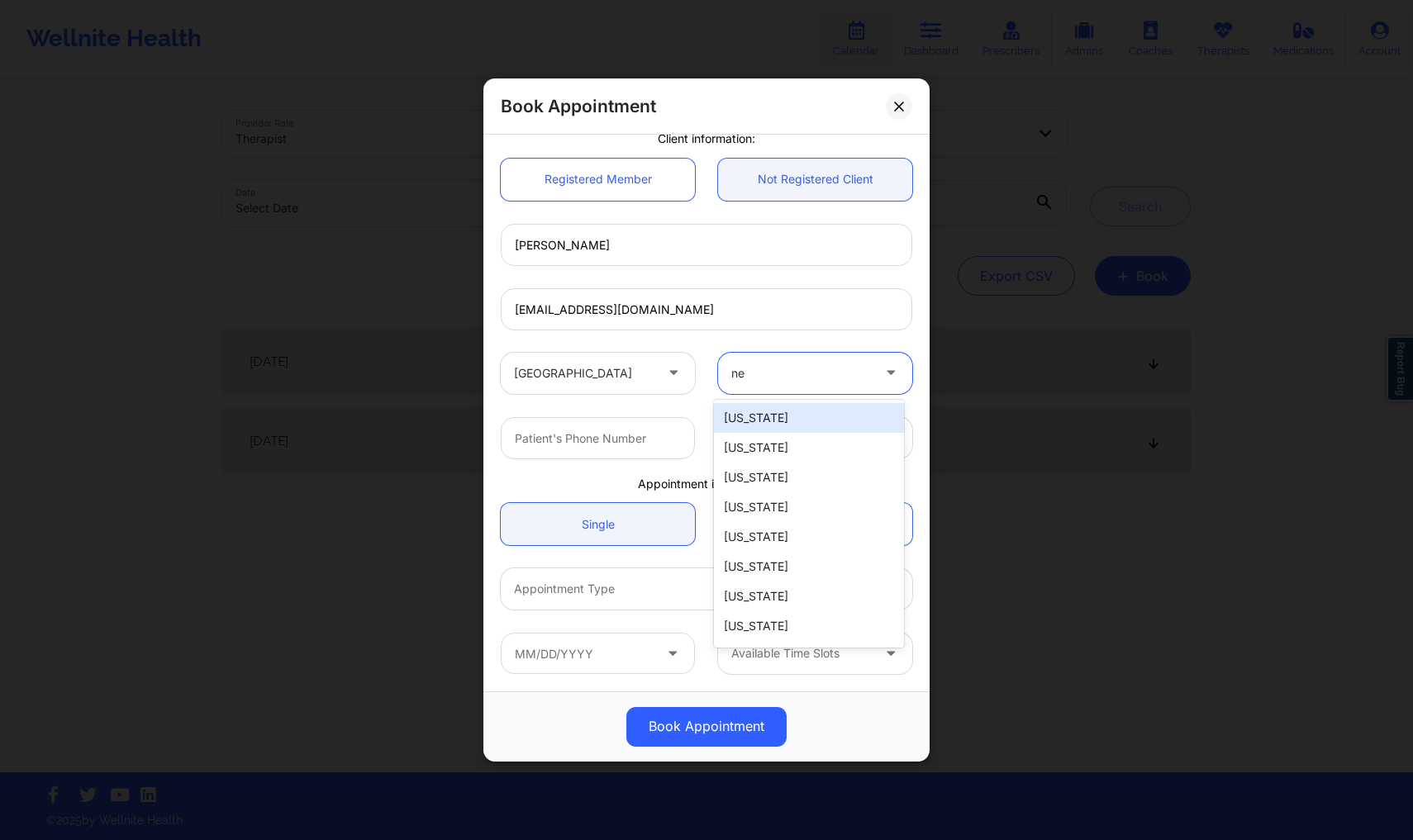
type input "new"
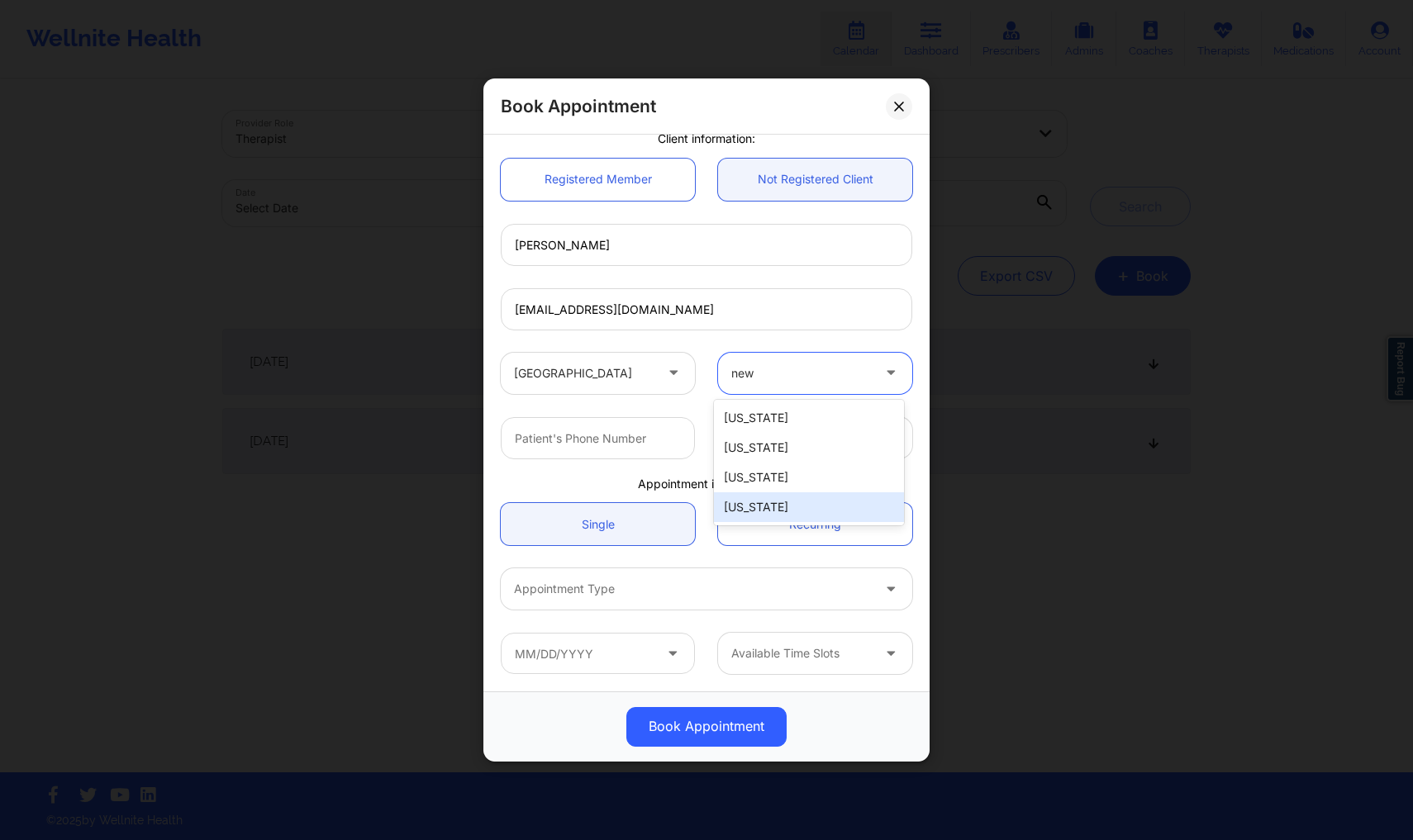
click at [756, 504] on div "[US_STATE]" at bounding box center [809, 507] width 190 height 30
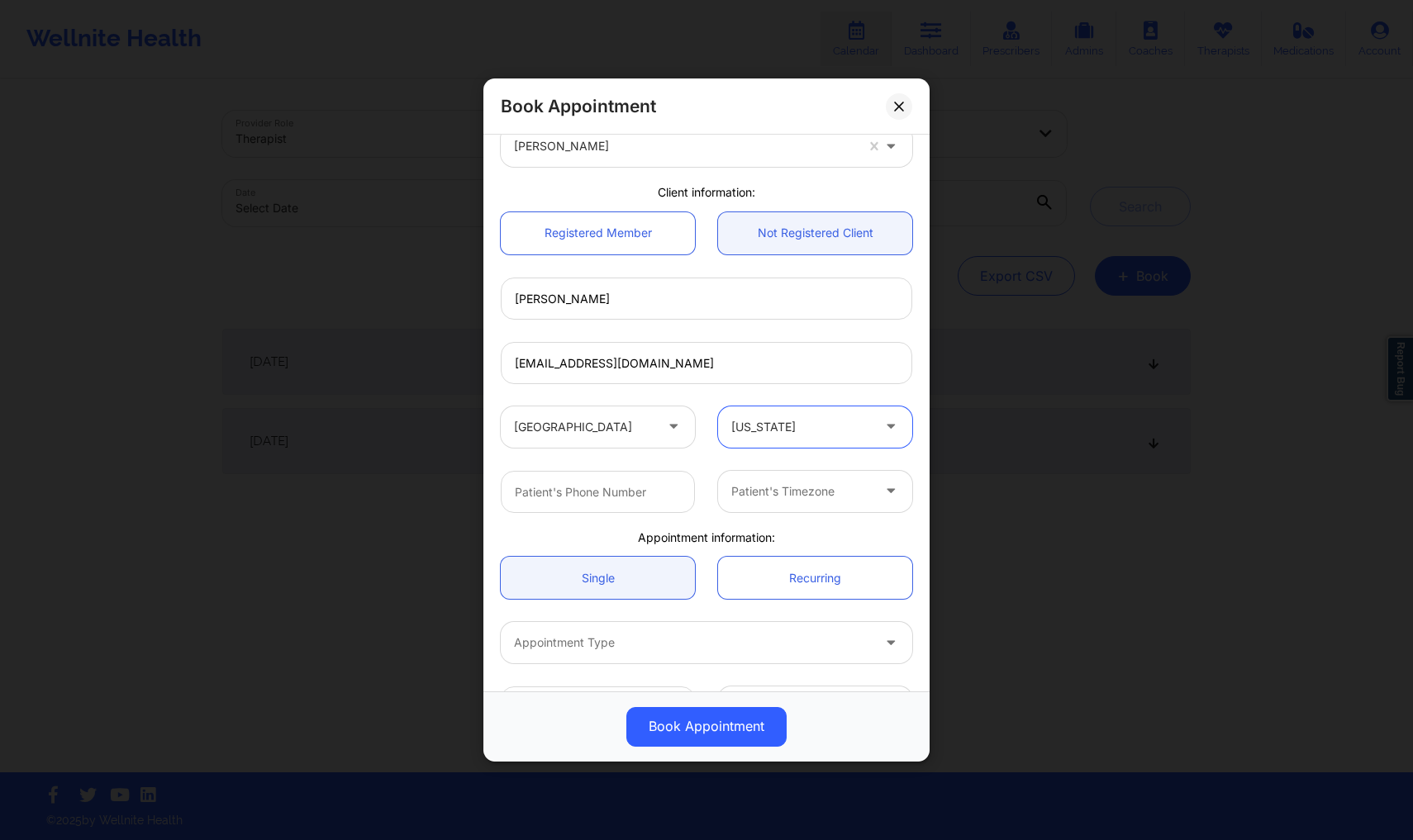
scroll to position [138, 0]
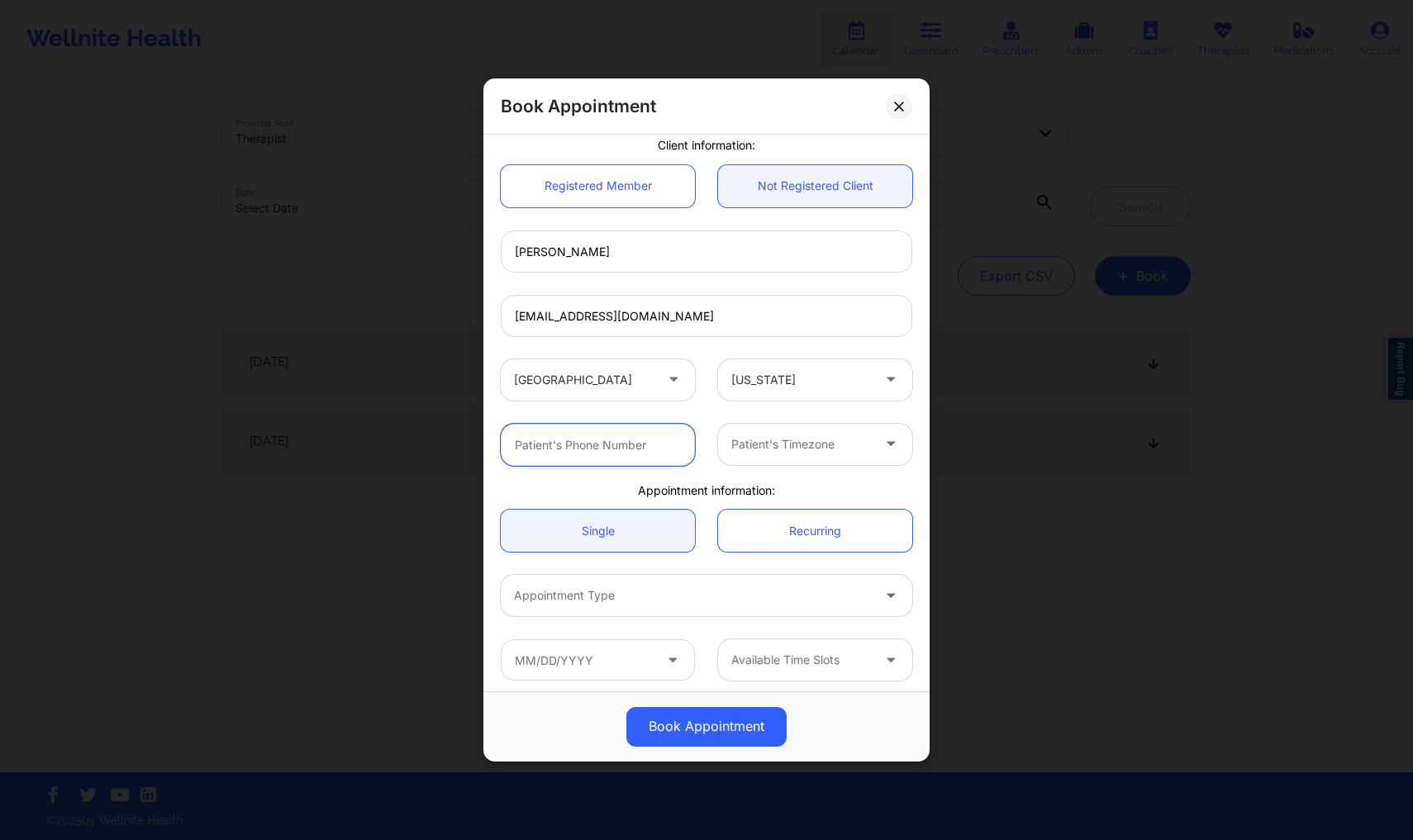
click at [616, 433] on input "text" at bounding box center [597, 445] width 194 height 42
type input "3418887637"
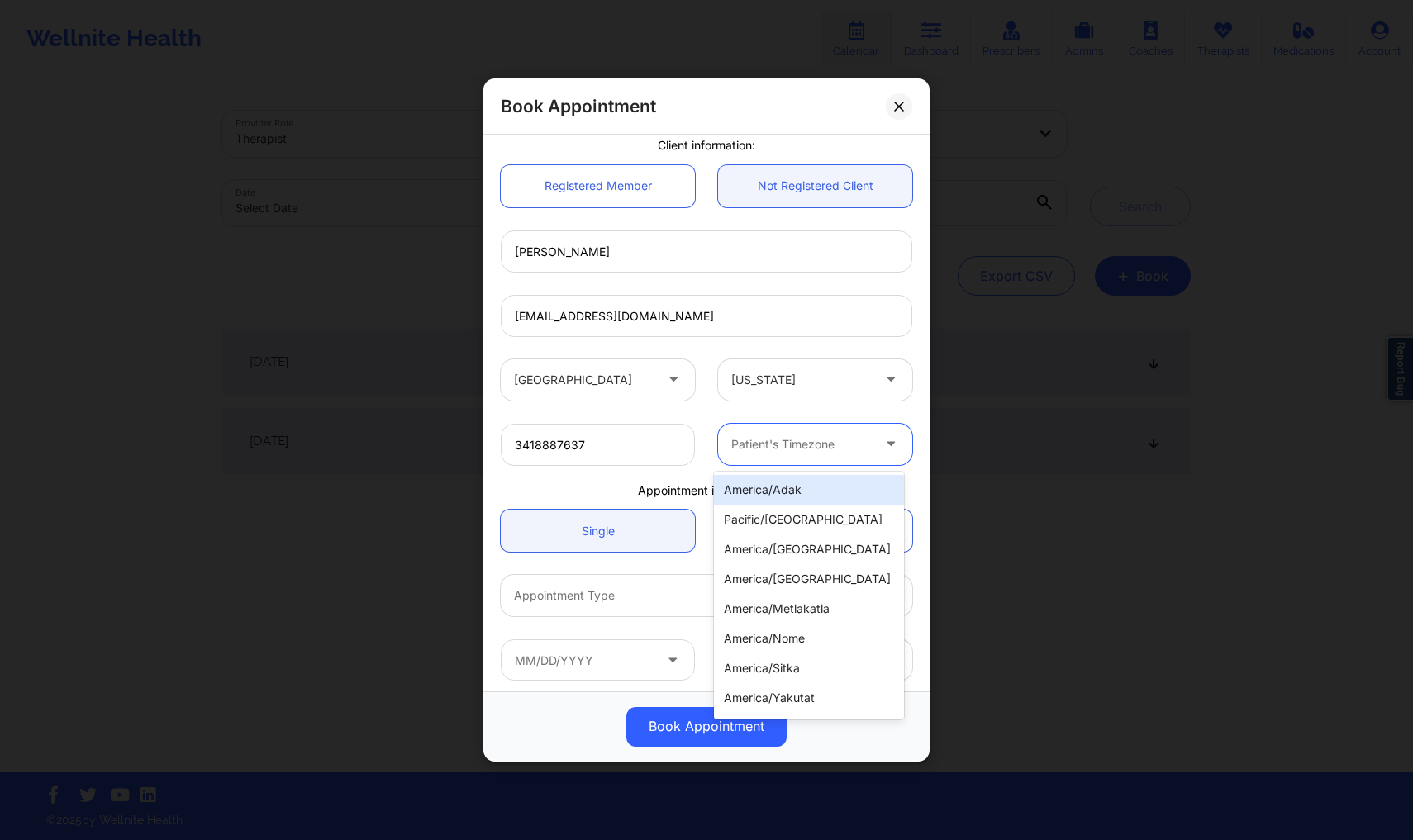
click at [819, 437] on div at bounding box center [801, 444] width 140 height 20
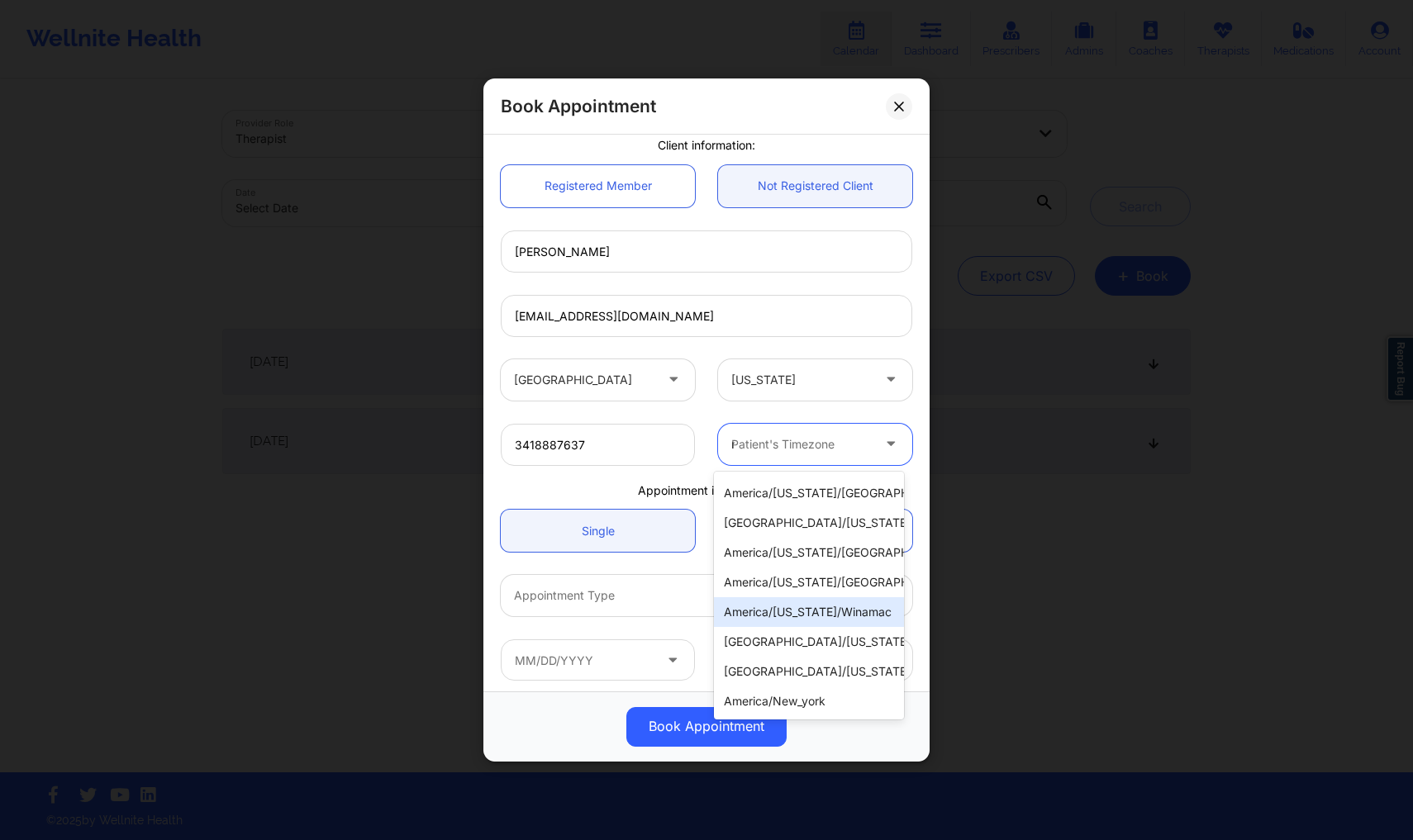
scroll to position [0, 0]
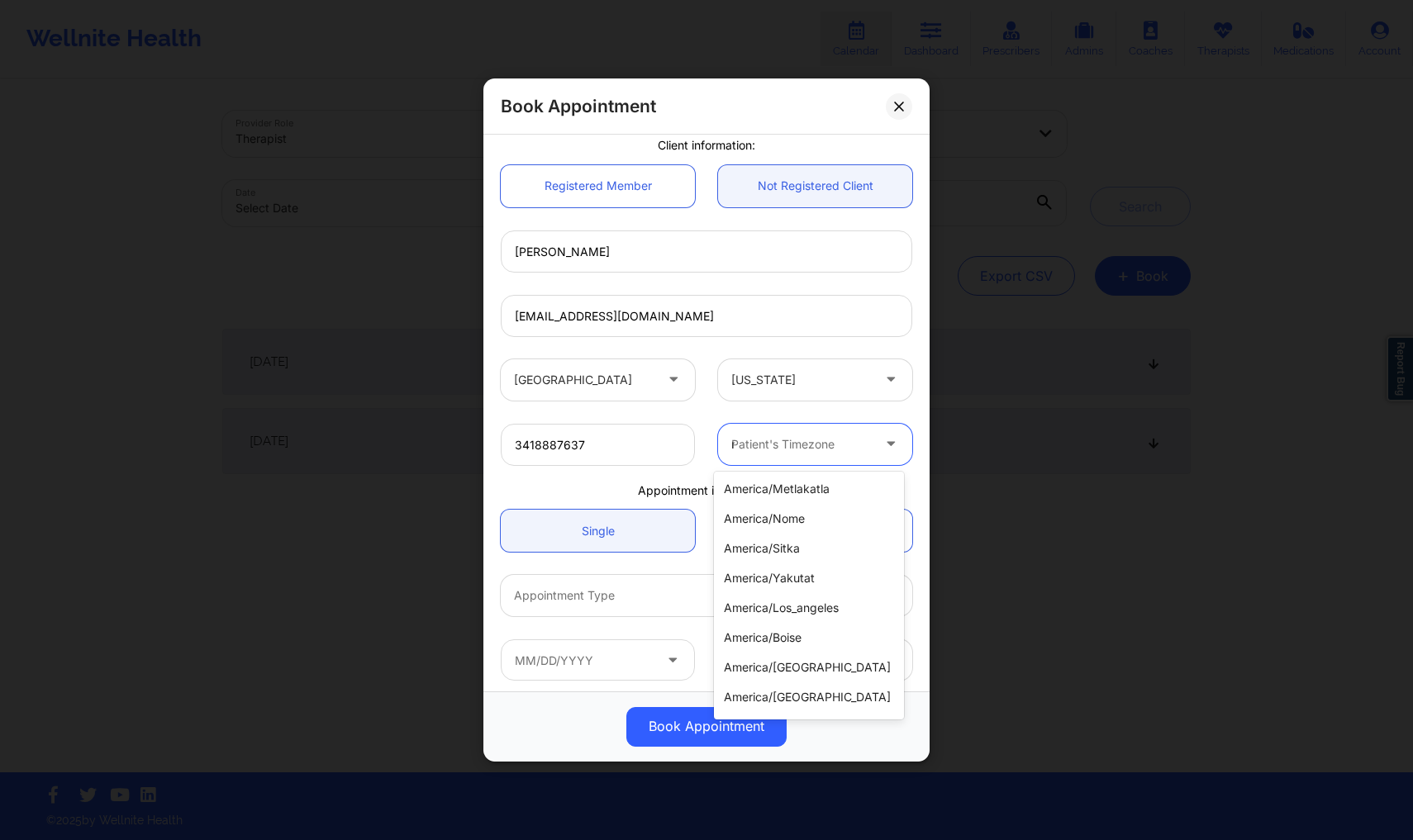
type input "new"
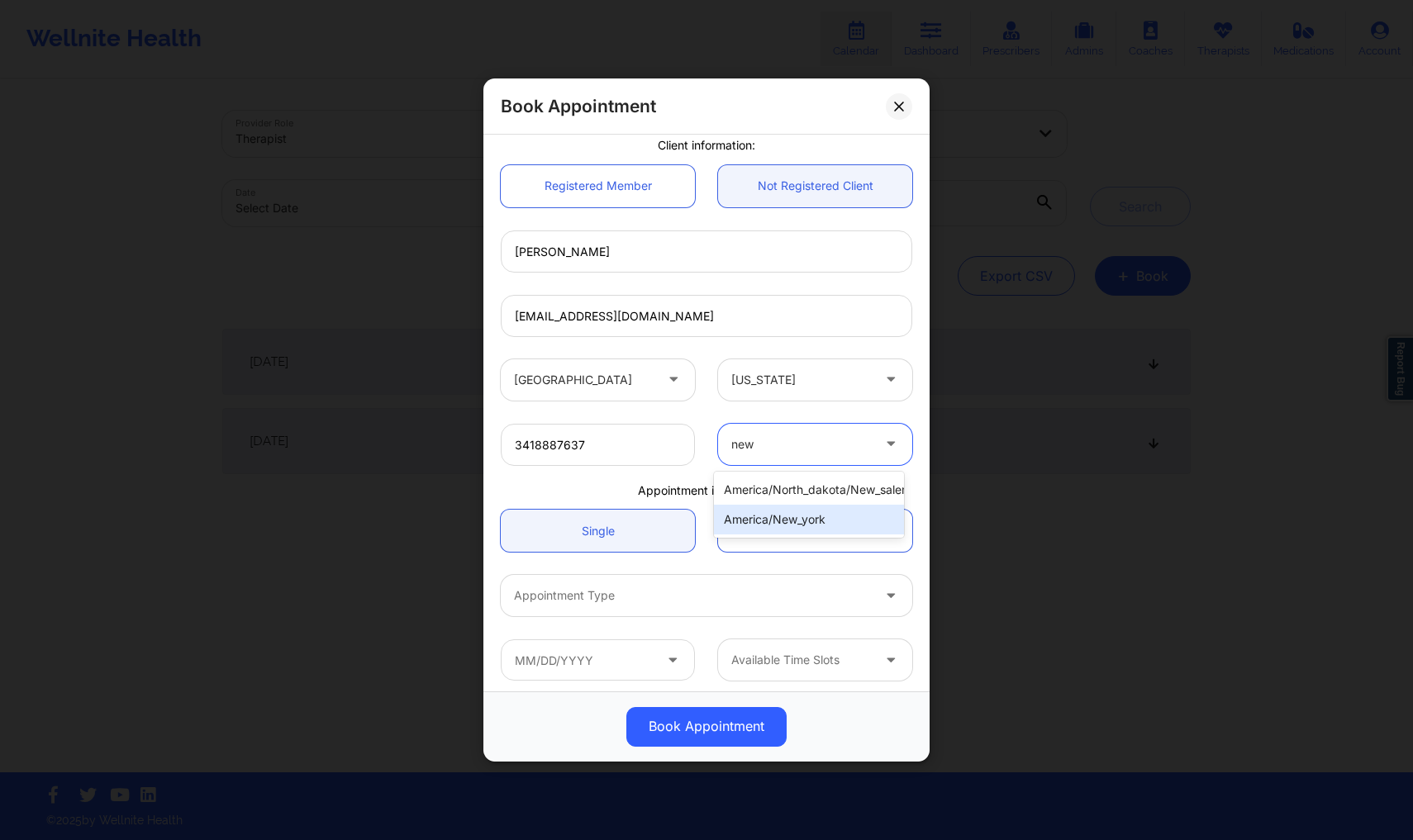
click at [798, 517] on div "america/new_york" at bounding box center [809, 520] width 190 height 30
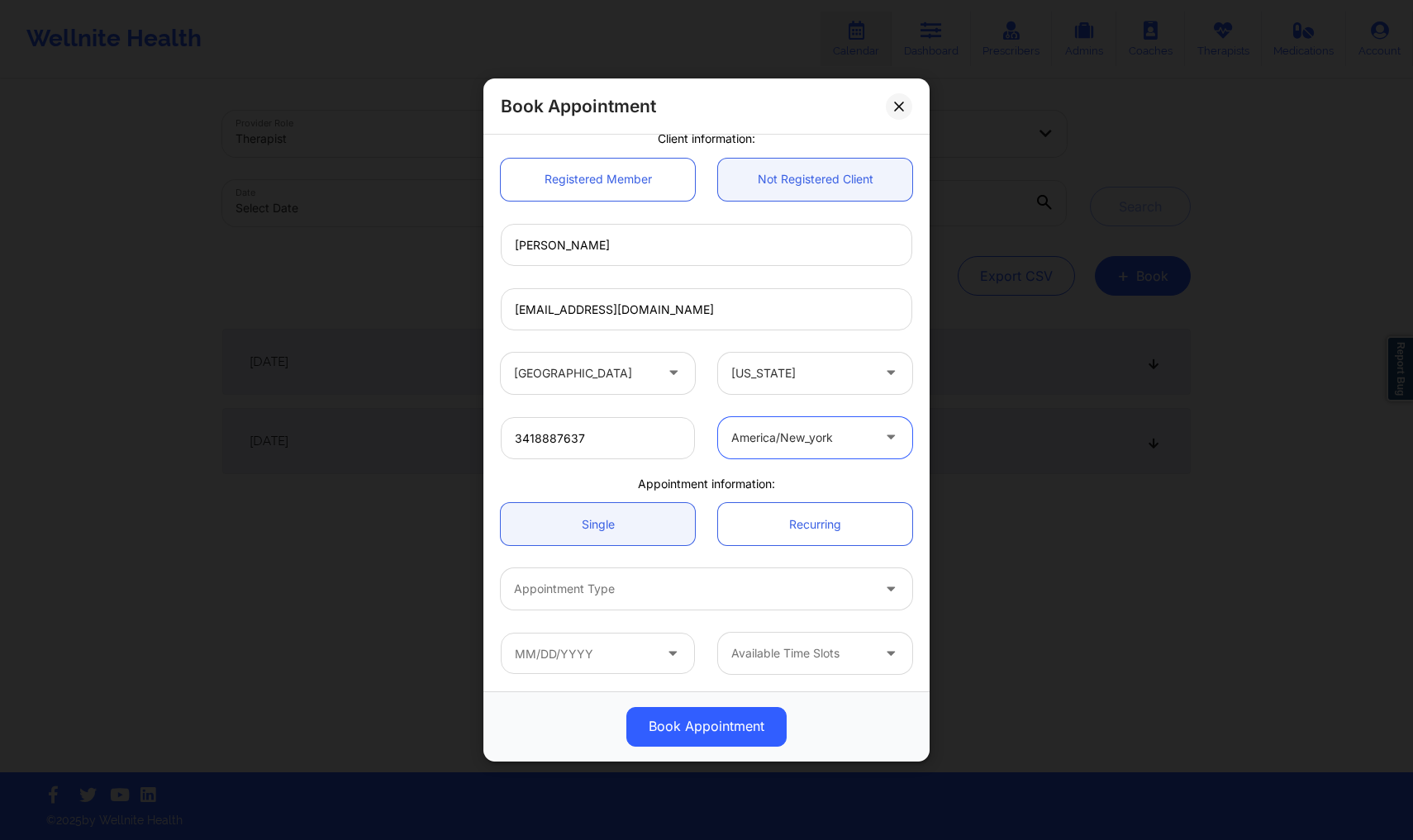
click at [805, 441] on div at bounding box center [801, 437] width 140 height 20
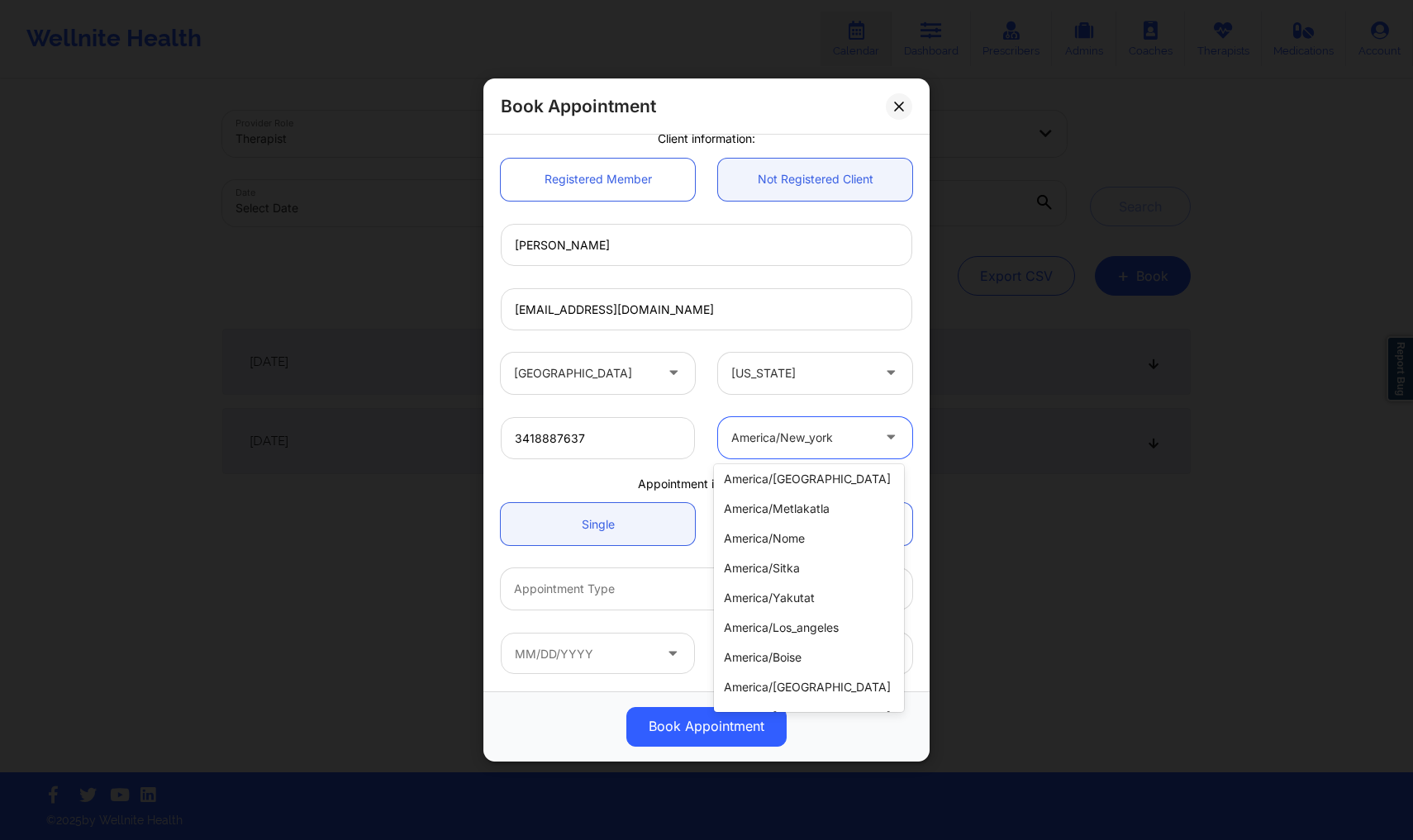
scroll to position [0, 0]
click at [702, 376] on div "[GEOGRAPHIC_DATA]" at bounding box center [597, 373] width 217 height 41
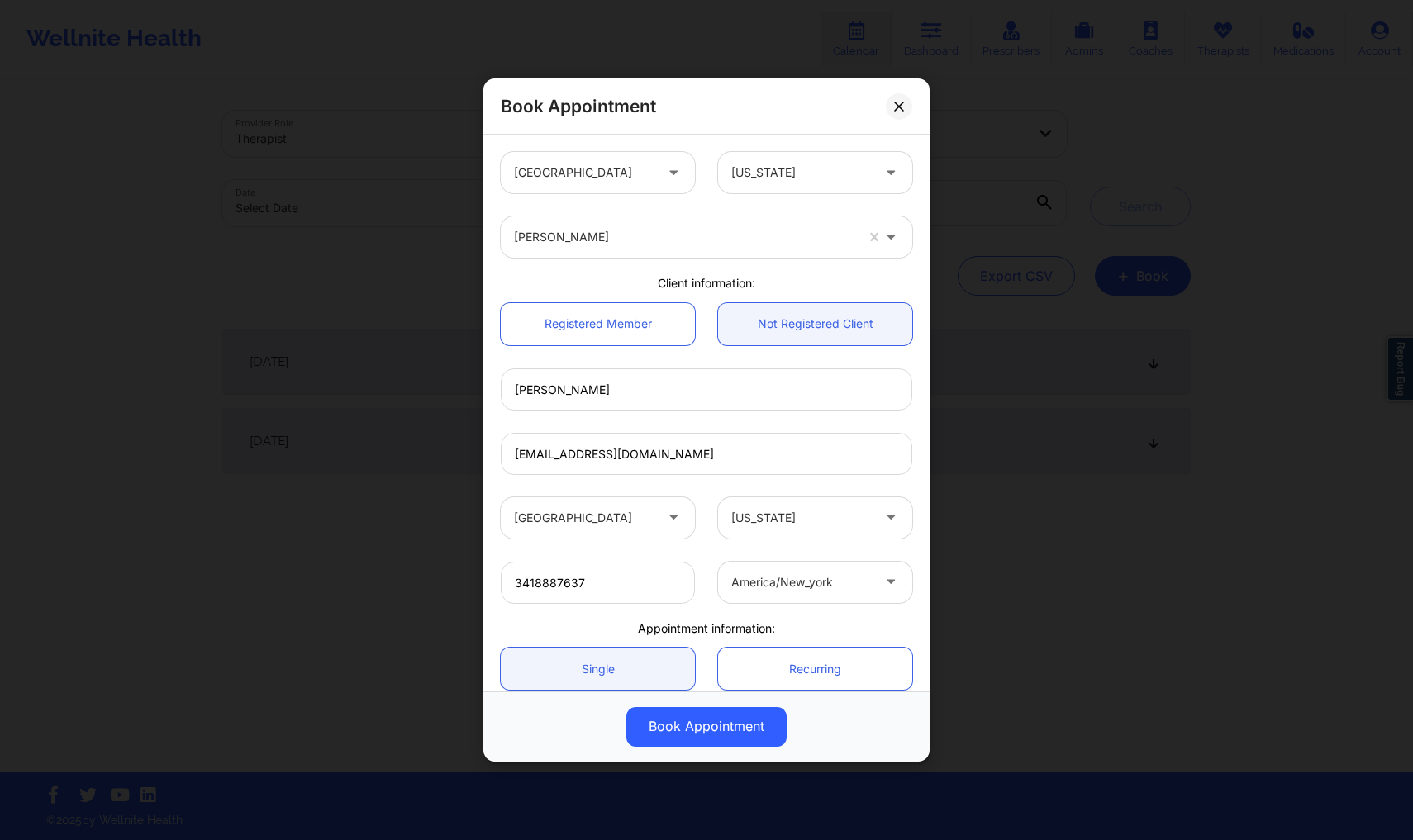
scroll to position [145, 0]
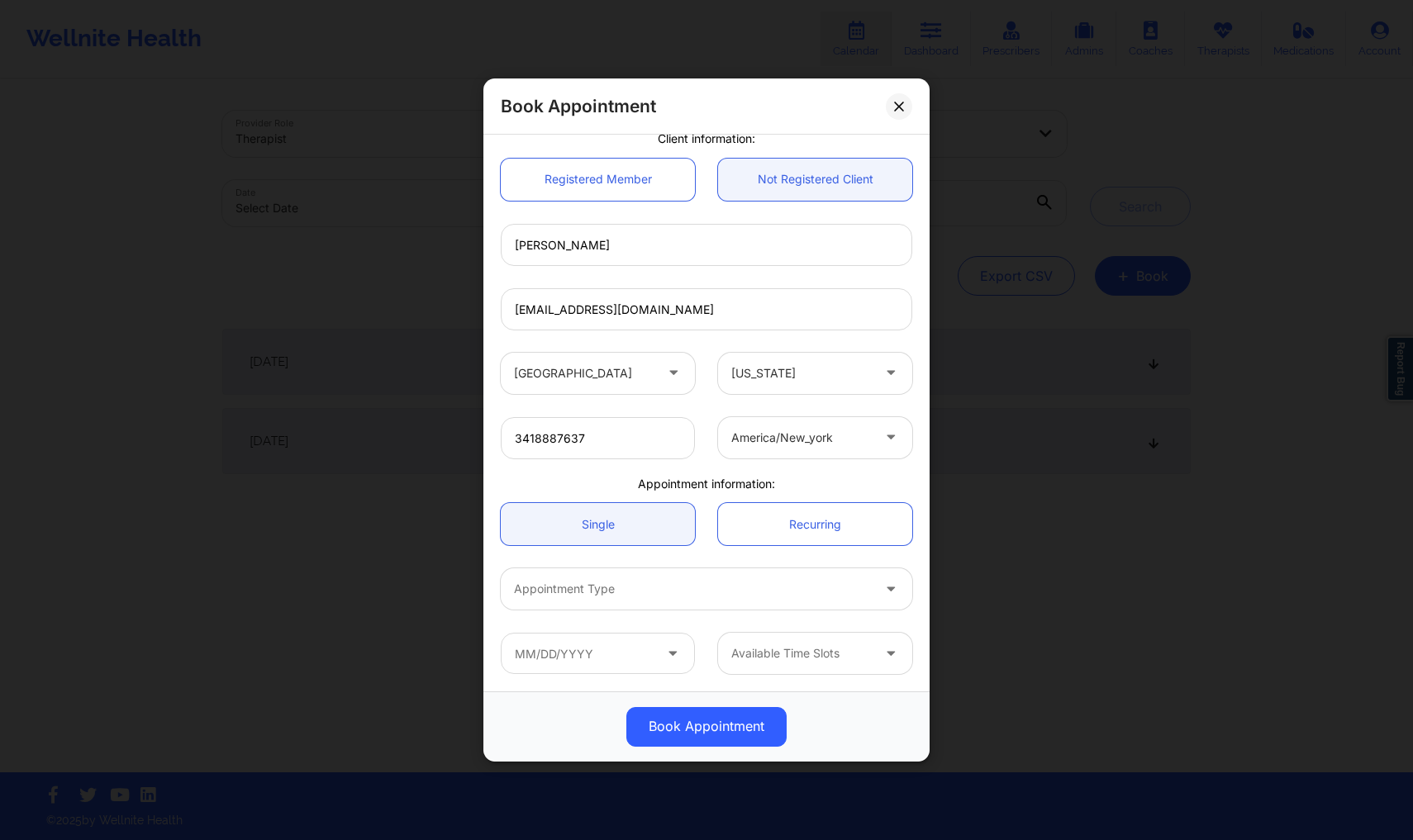
click at [811, 672] on div "Available Time Slots" at bounding box center [796, 653] width 155 height 41
click at [626, 596] on div at bounding box center [692, 590] width 357 height 20
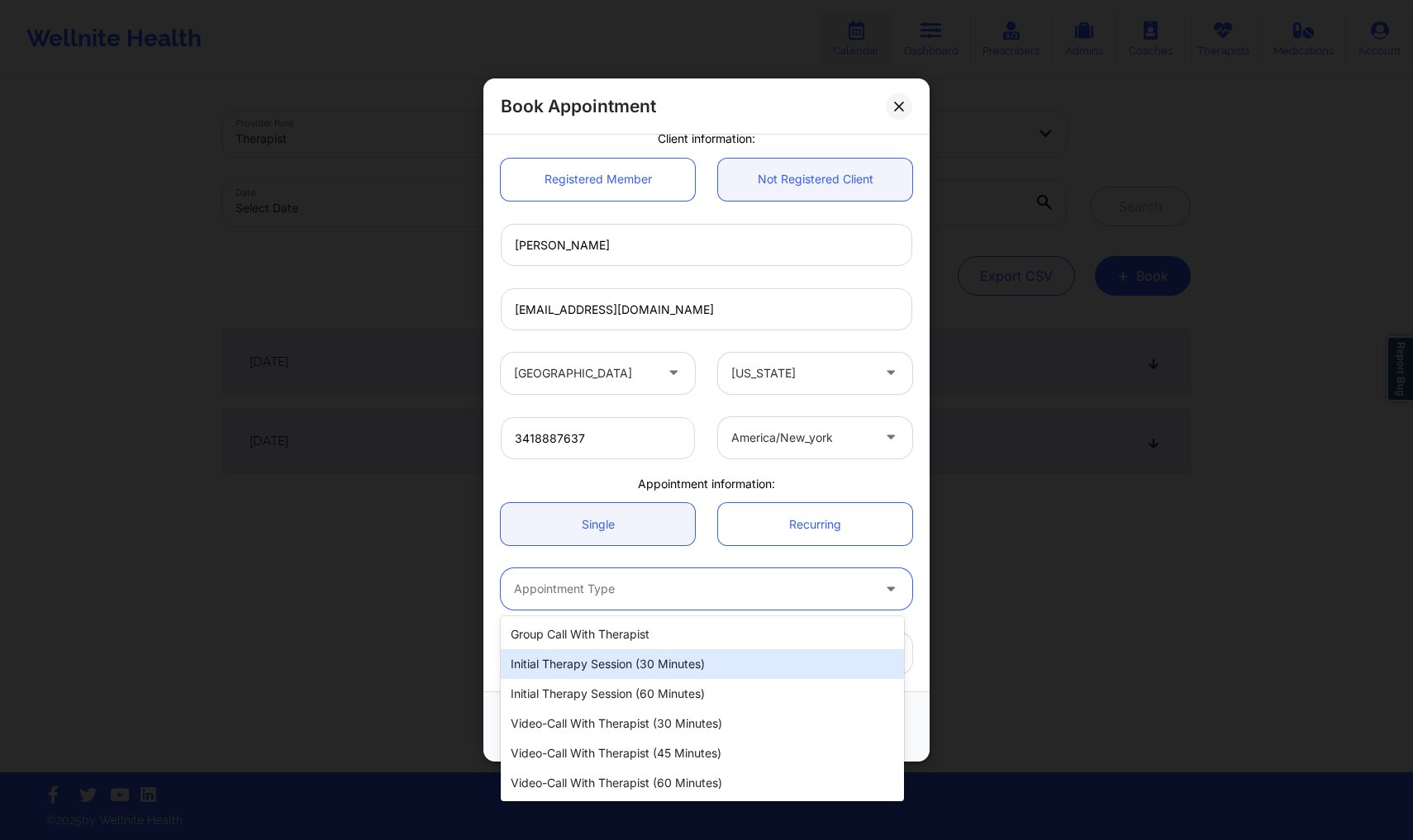
click at [611, 673] on div "Initial Therapy Session (30 minutes)" at bounding box center [702, 664] width 403 height 30
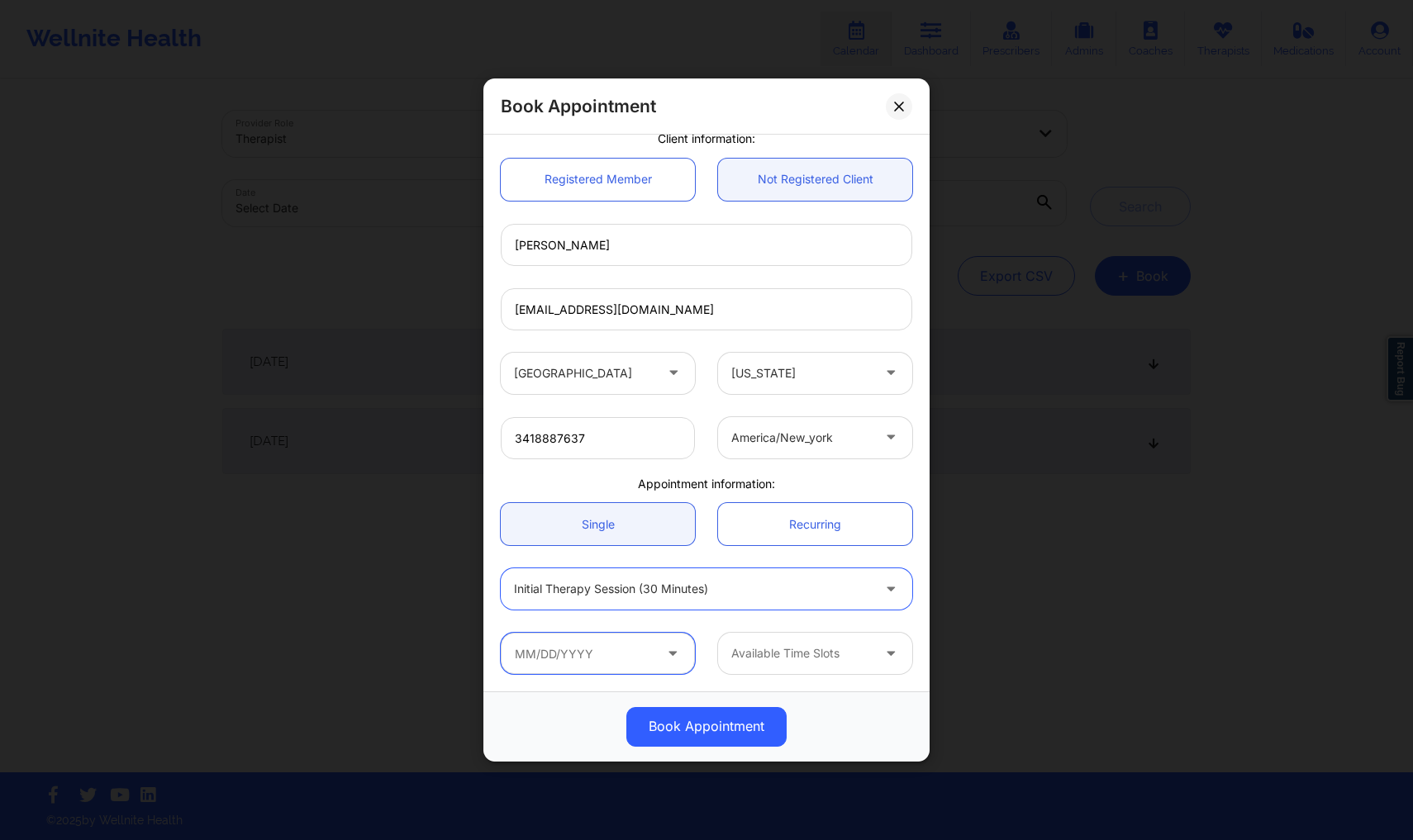
click at [616, 657] on input "text" at bounding box center [597, 653] width 194 height 41
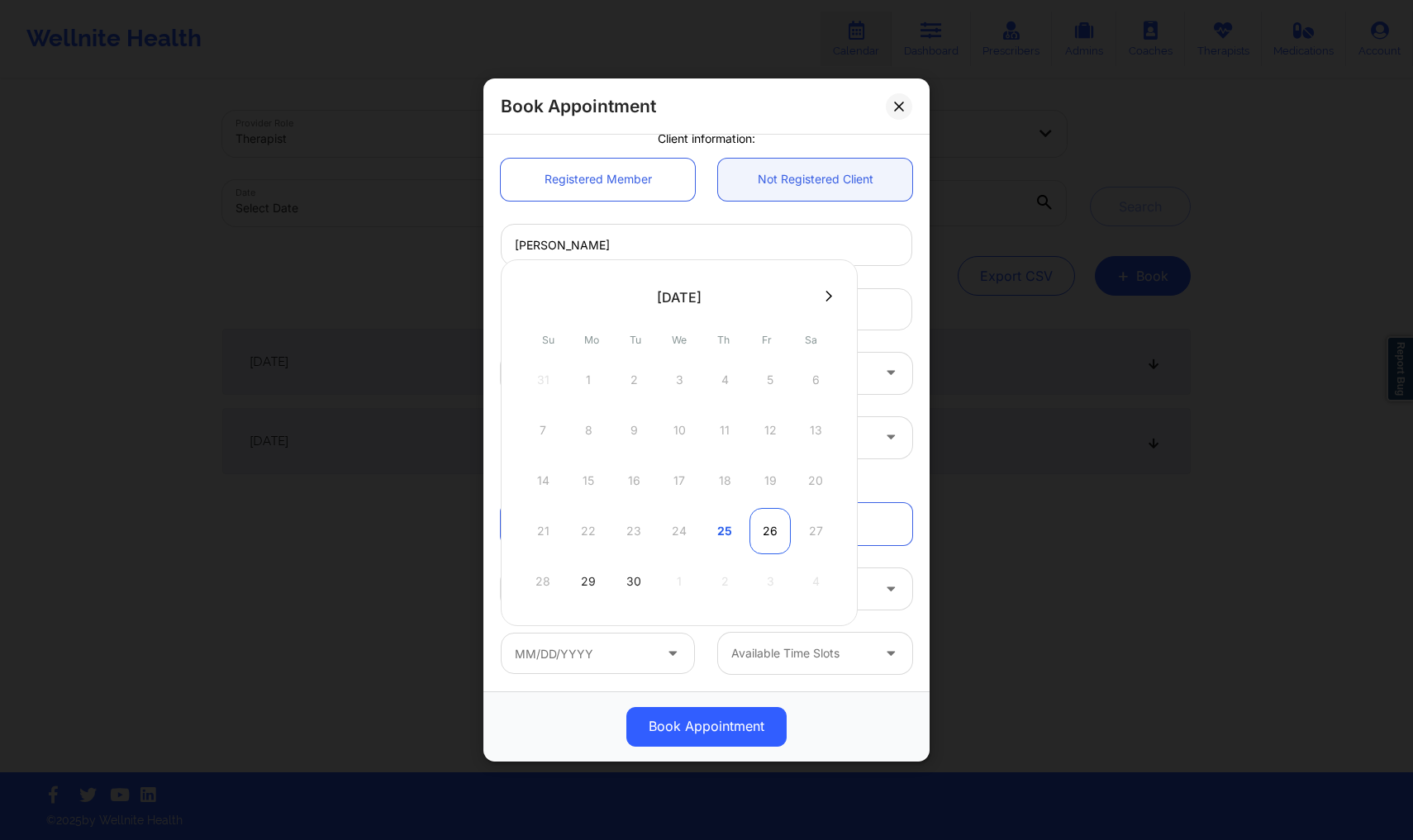
click at [760, 539] on div "26" at bounding box center [769, 531] width 41 height 47
type input "[DATE]"
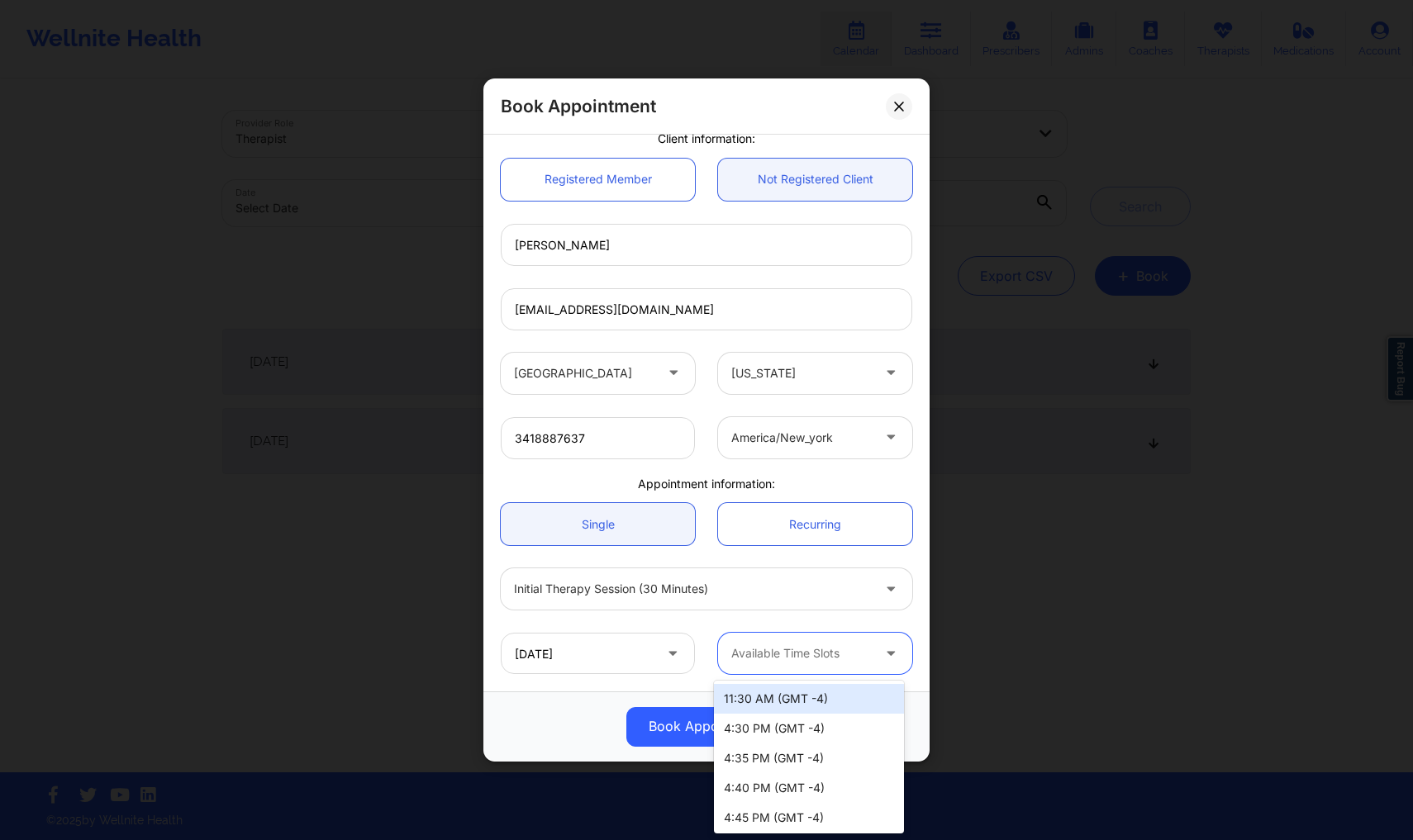
click at [782, 650] on div at bounding box center [801, 654] width 140 height 20
click at [818, 664] on div "Available Time Slots" at bounding box center [796, 653] width 155 height 41
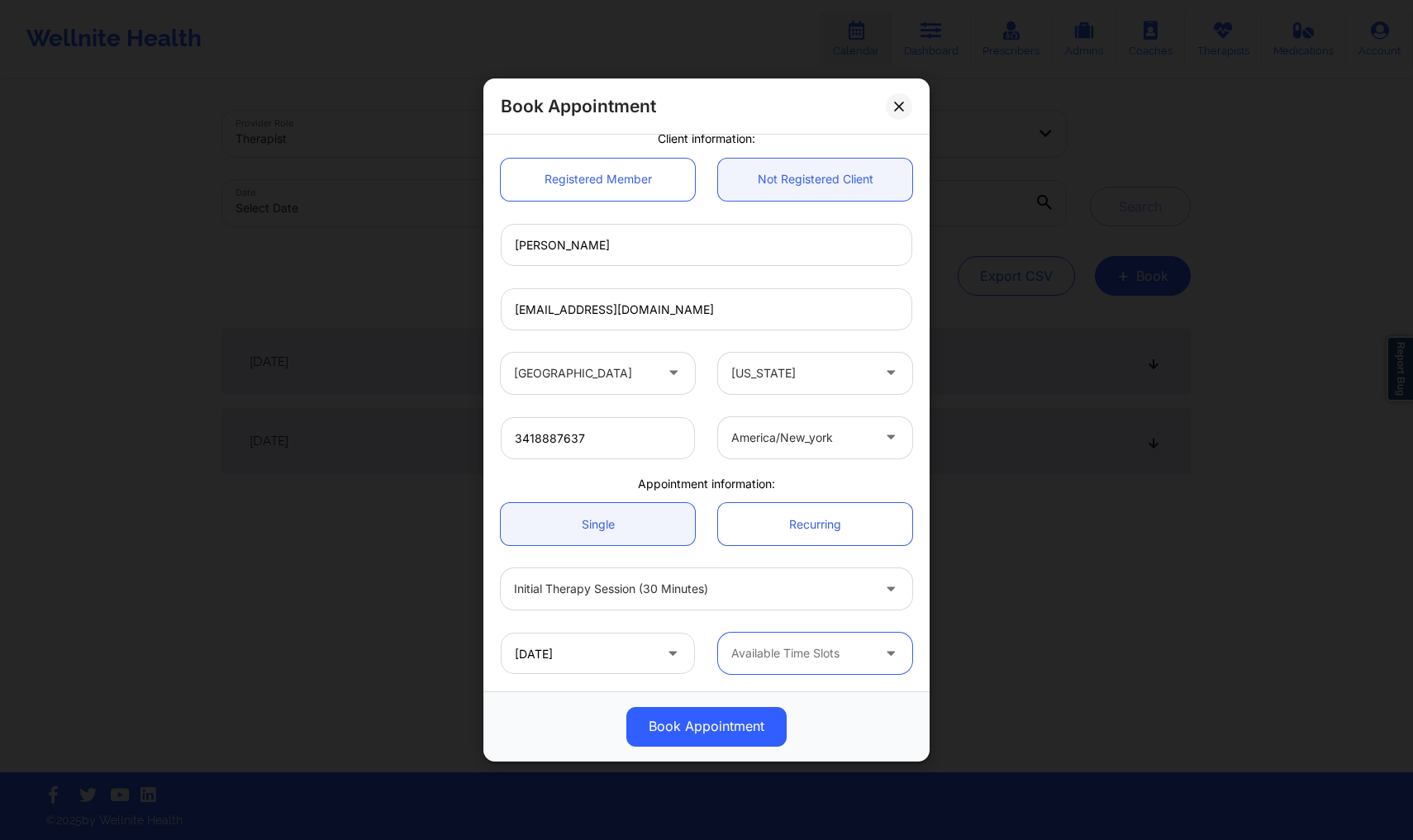
scroll to position [0, 0]
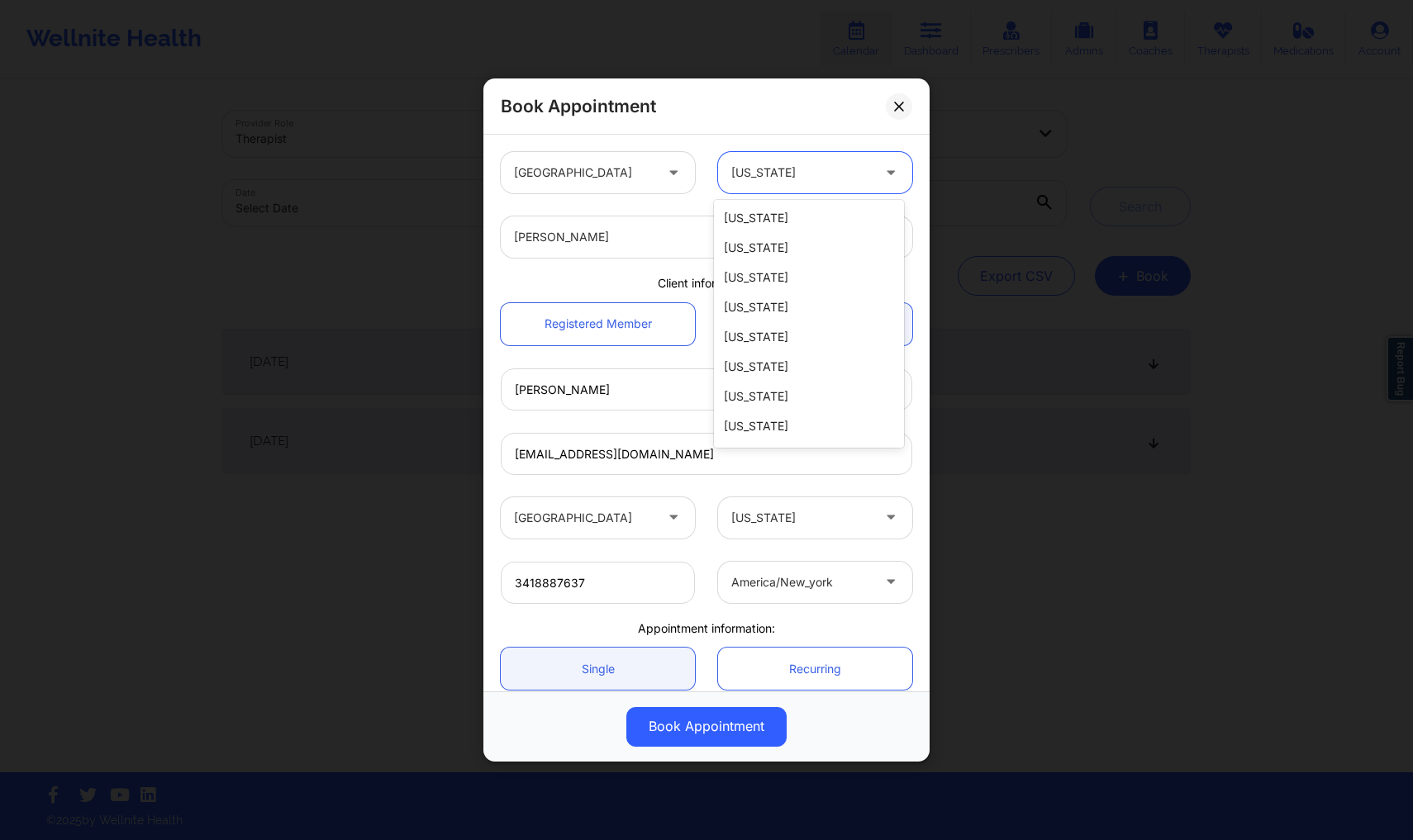
click at [776, 182] on div at bounding box center [801, 172] width 140 height 20
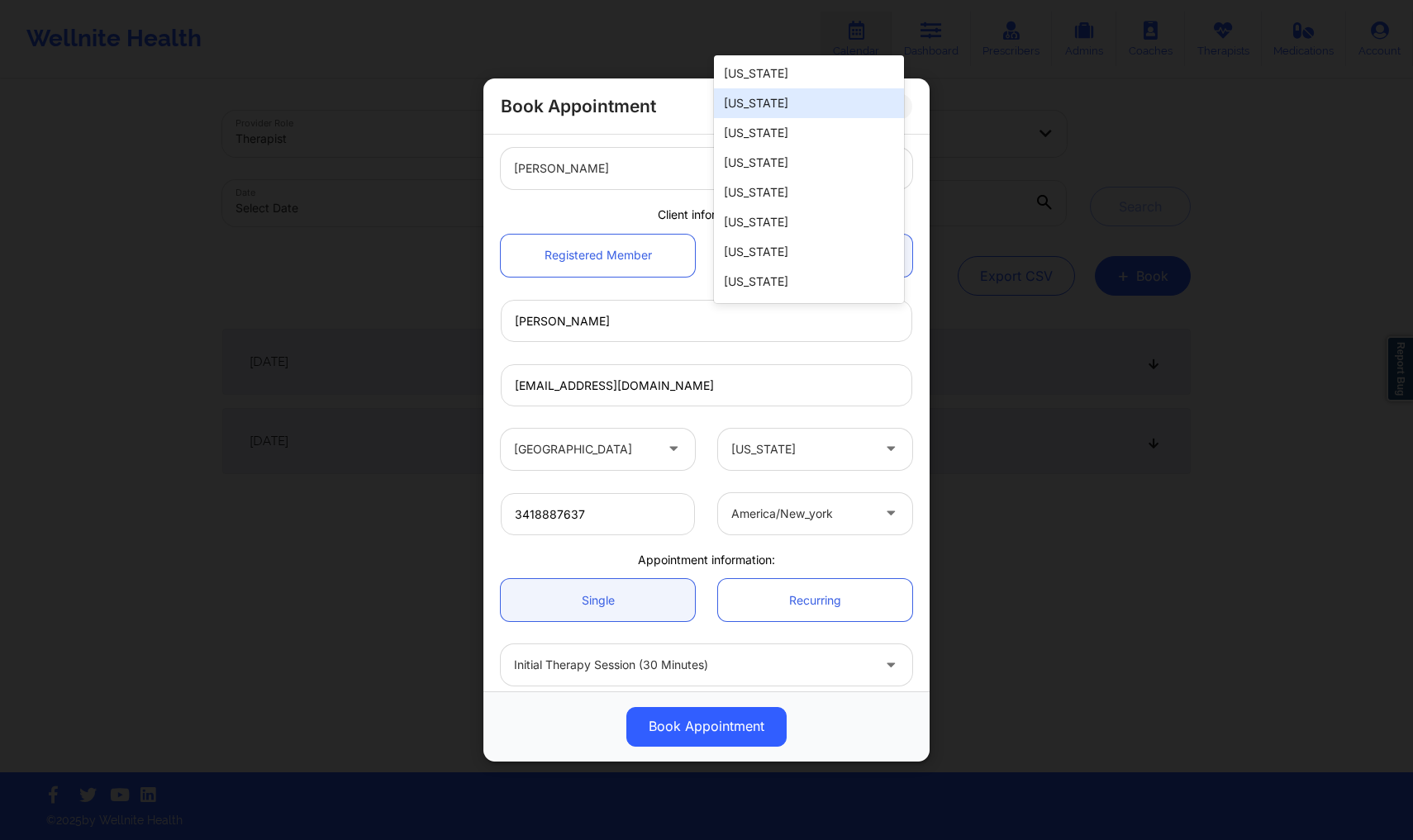
scroll to position [145, 0]
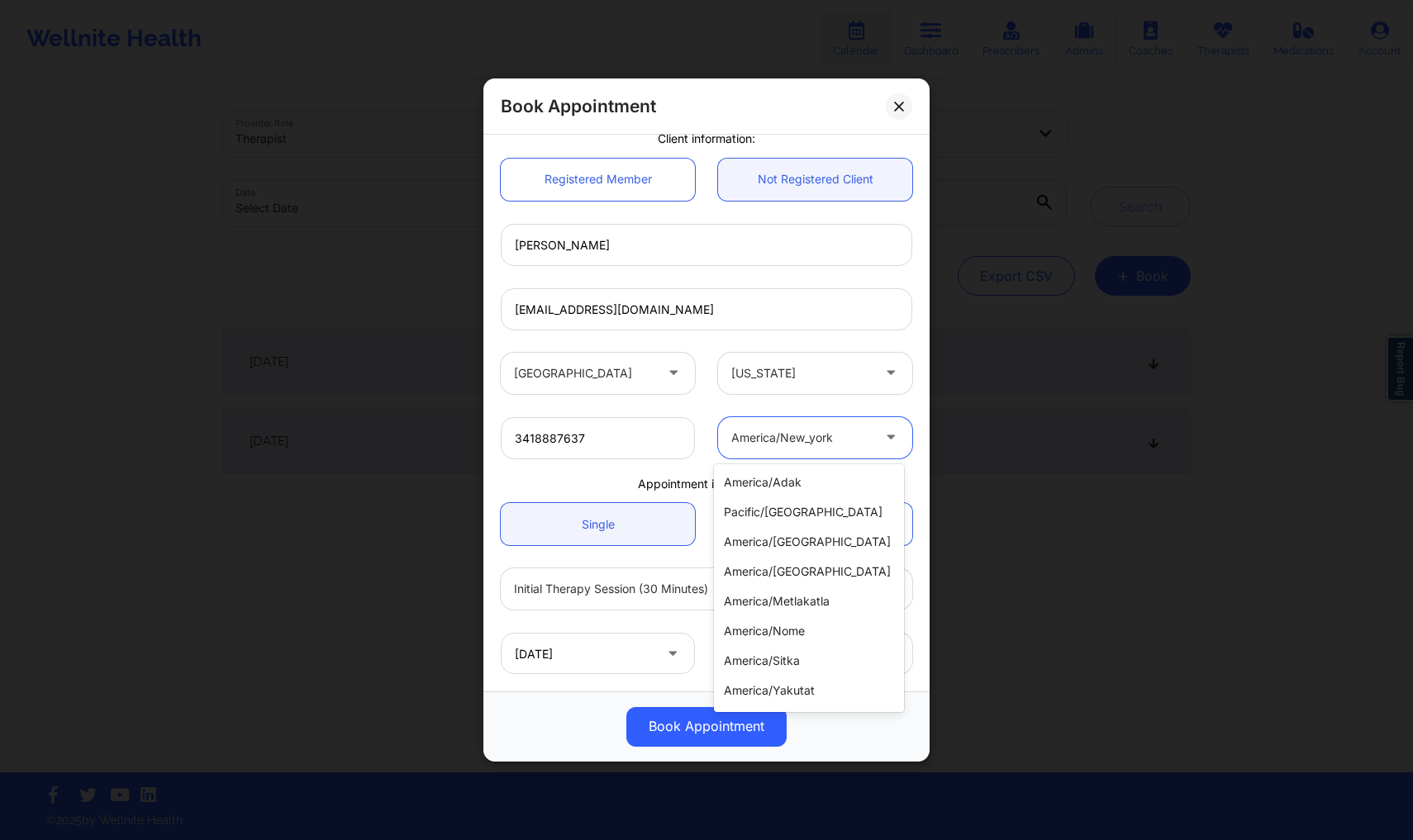
click at [776, 427] on div at bounding box center [801, 437] width 140 height 20
click at [776, 406] on div "3418887637 america/new_york selected, 29 of 29. 29 results available. Use Up an…" at bounding box center [706, 437] width 435 height 64
